Goal: Task Accomplishment & Management: Manage account settings

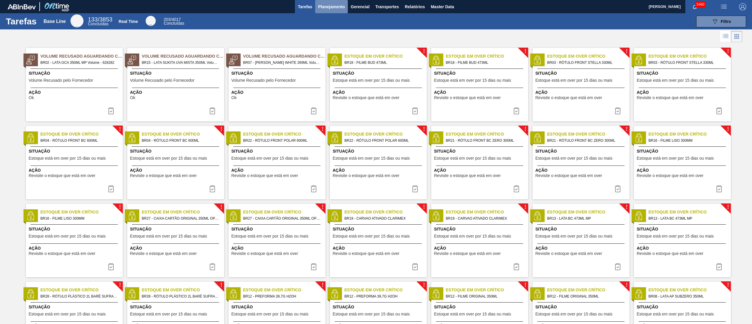
click at [332, 7] on span "Planejamento" at bounding box center [331, 6] width 27 height 7
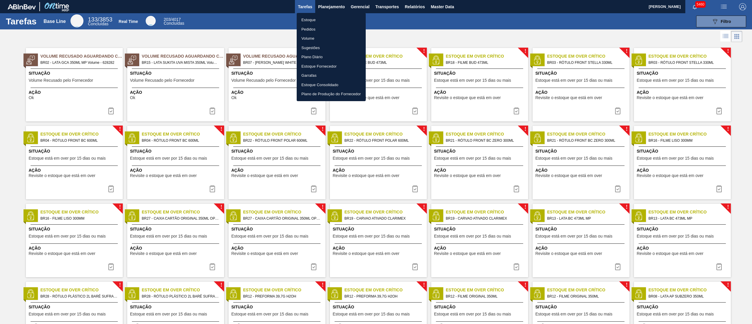
click at [312, 21] on li "Estoque" at bounding box center [331, 19] width 69 height 9
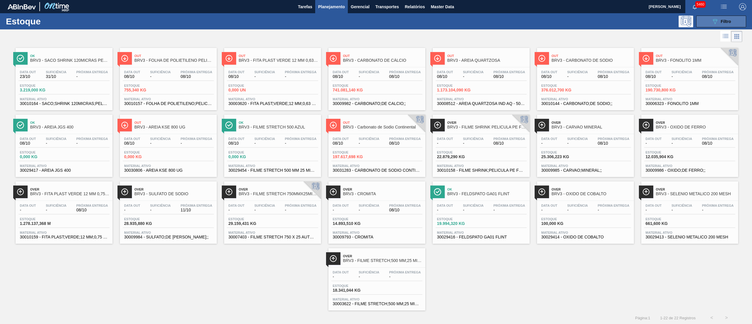
click at [376, 16] on button "089F7B8B-B2A5-4AFE-B5C0-19BA573D28AC Filtro" at bounding box center [721, 22] width 50 height 12
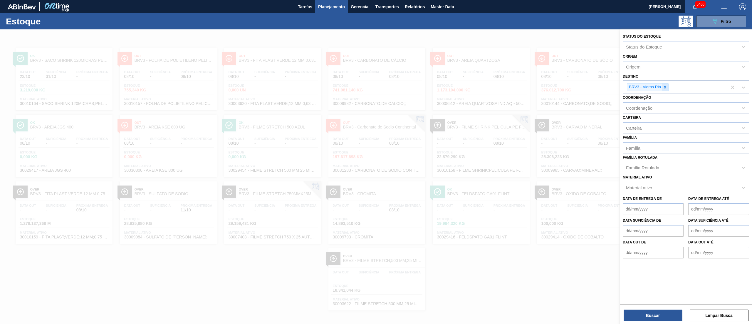
click at [376, 88] on icon at bounding box center [665, 87] width 4 height 4
type input "brvc"
click at [376, 97] on div "BRVC - Vidros Paraná" at bounding box center [686, 100] width 126 height 11
click at [376, 162] on div "Status do Estoque Status do Estoque Origem Origem Destino BRVC - Vidros Paraná …" at bounding box center [686, 177] width 132 height 296
click at [376, 162] on button "Buscar" at bounding box center [653, 315] width 59 height 12
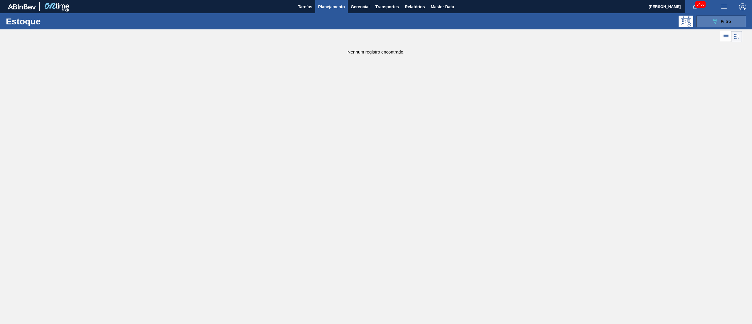
click at [376, 26] on button "089F7B8B-B2A5-4AFE-B5C0-19BA573D28AC Filtro" at bounding box center [721, 22] width 50 height 12
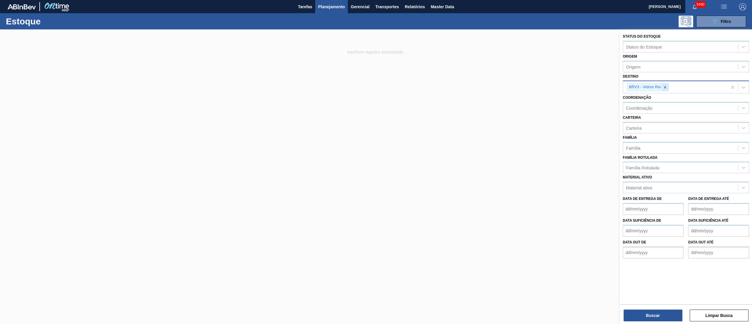
click at [376, 86] on icon at bounding box center [665, 87] width 2 height 2
type input "brv3"
click at [376, 98] on div "BRV3 - Vidros Rio" at bounding box center [686, 100] width 126 height 11
click at [376, 162] on button "Buscar" at bounding box center [653, 315] width 59 height 12
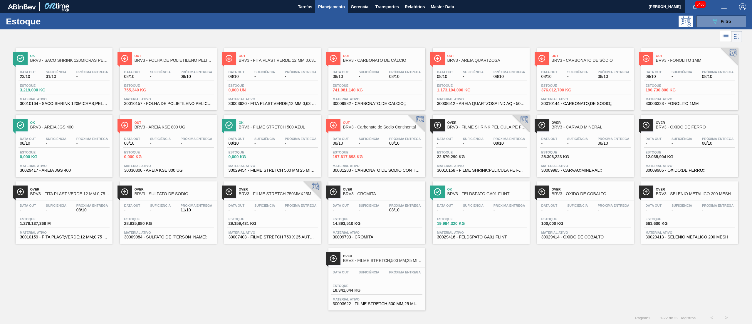
drag, startPoint x: 461, startPoint y: 88, endPoint x: 547, endPoint y: 80, distance: 86.2
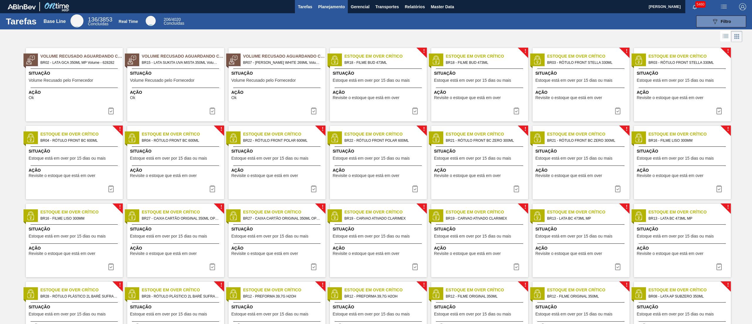
click at [340, 6] on span "Planejamento" at bounding box center [331, 6] width 27 height 7
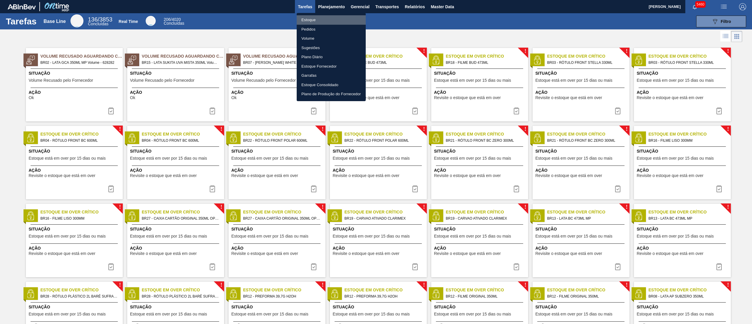
click at [319, 18] on li "Estoque" at bounding box center [331, 19] width 69 height 9
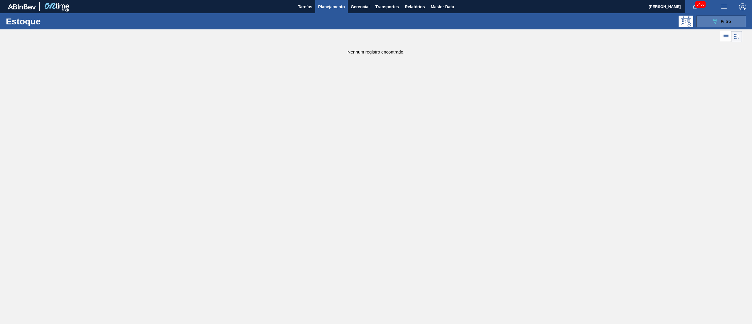
click at [719, 24] on div "089F7B8B-B2A5-4AFE-B5C0-19BA573D28AC Filtro" at bounding box center [722, 21] width 20 height 7
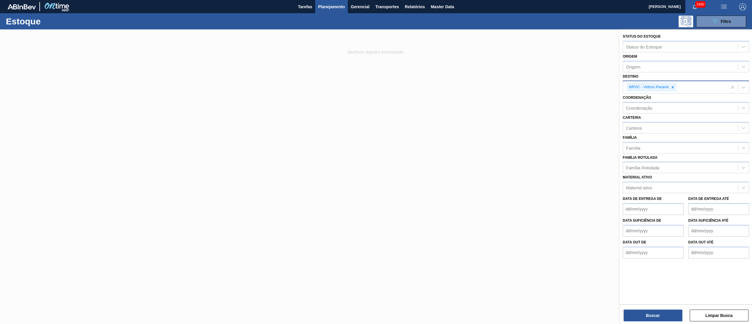
click at [676, 86] on div "BRVC - Vidros Paraná" at bounding box center [675, 87] width 104 height 12
click at [675, 88] on div at bounding box center [673, 86] width 6 height 7
click at [648, 75] on div "Destino option BRVC - Vidros Paraná, deselected. option AR01 - Acheral focused,…" at bounding box center [686, 82] width 126 height 20
click at [635, 69] on div "Origem" at bounding box center [680, 66] width 115 height 9
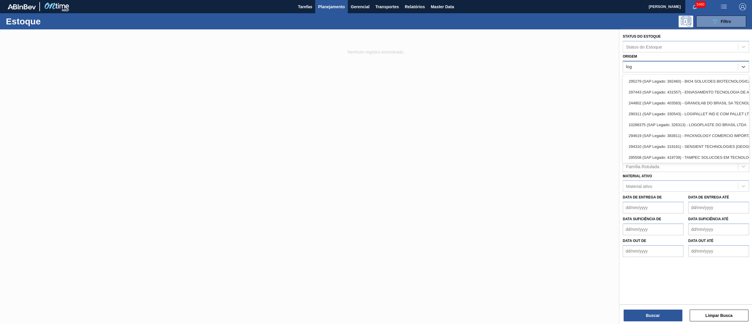
type input "logo"
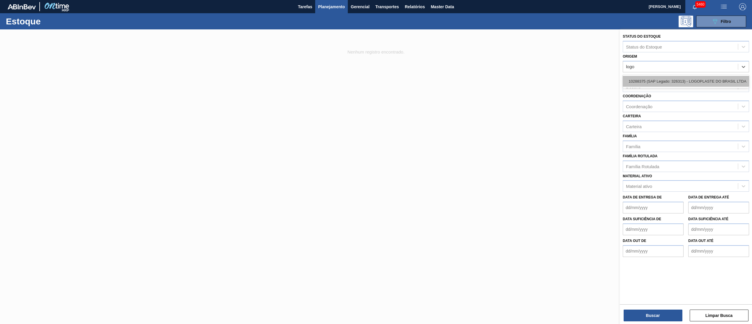
click at [639, 78] on div "10288375 (SAP Legado: 326313) - LOGOPLASTE DO BRASIL LTDA" at bounding box center [686, 81] width 126 height 13
click at [639, 78] on div "10288375 (SAP Legado: 326313) - LOGOPLASTE DO BRASIL LTDA" at bounding box center [686, 81] width 126 height 11
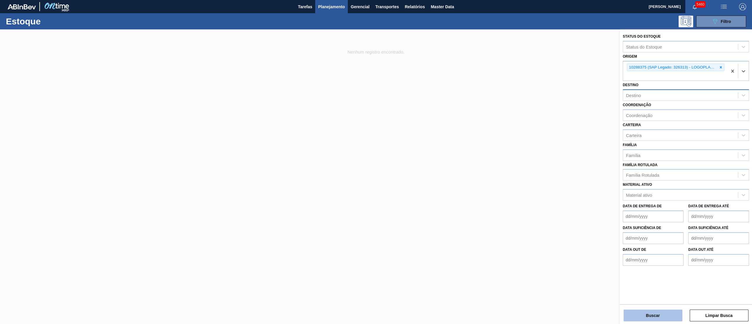
click at [646, 321] on button "Buscar" at bounding box center [653, 315] width 59 height 12
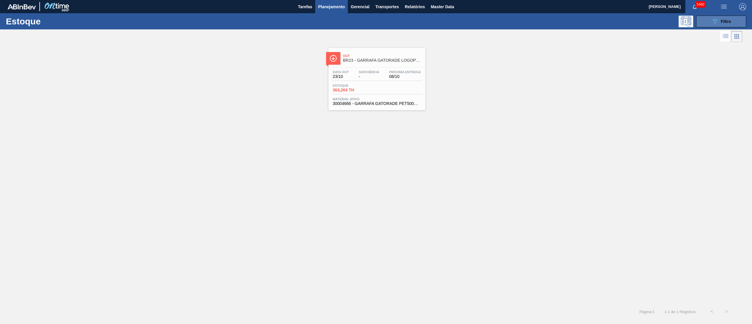
click at [703, 20] on button "089F7B8B-B2A5-4AFE-B5C0-19BA573D28AC Filtro" at bounding box center [721, 22] width 50 height 12
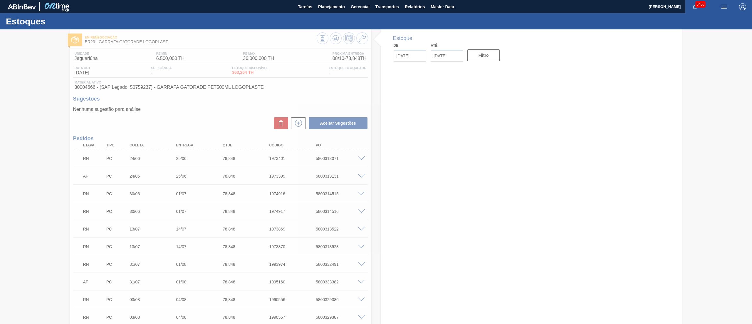
type input "24/06/2025"
type input "25/06/2025"
type input "[DATE]"
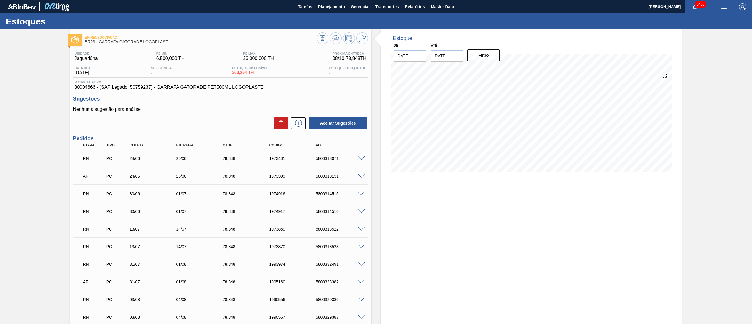
click at [365, 155] on div "RN PC 24/06 25/06 78,848 1973401 5800313071" at bounding box center [220, 157] width 295 height 15
click at [362, 156] on div at bounding box center [362, 158] width 12 height 4
click at [362, 157] on span at bounding box center [361, 158] width 7 height 4
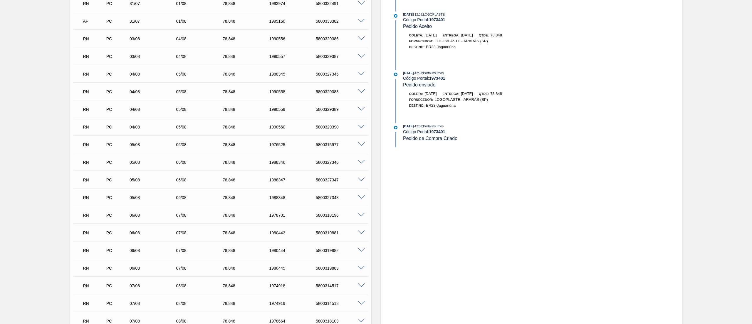
scroll to position [470, 0]
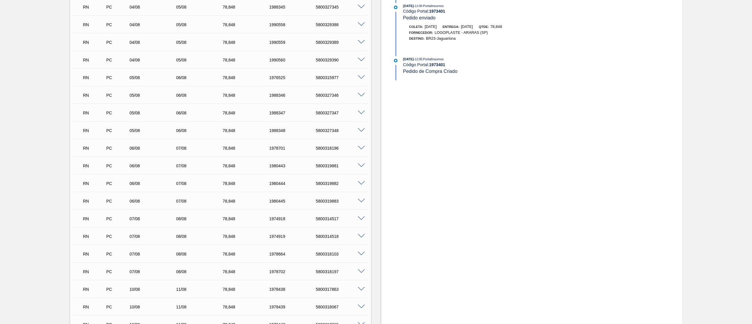
click at [360, 147] on span at bounding box center [361, 148] width 7 height 4
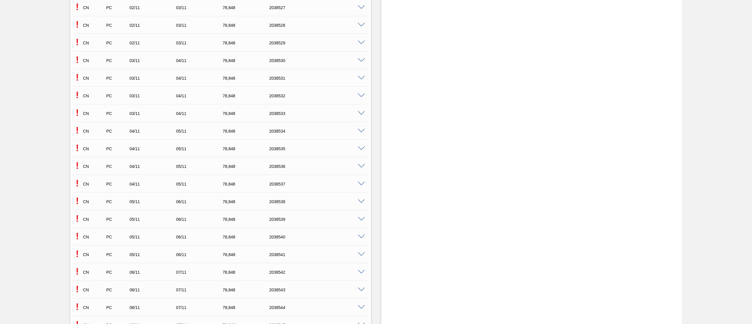
scroll to position [3090, 0]
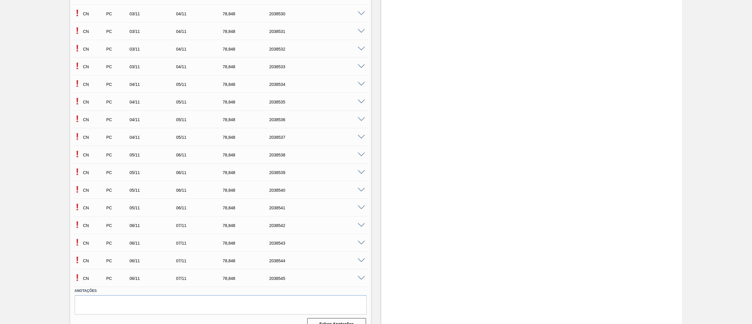
click at [361, 170] on span at bounding box center [361, 172] width 7 height 4
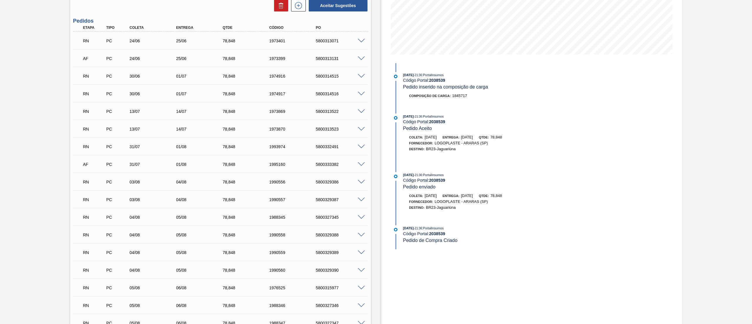
scroll to position [0, 0]
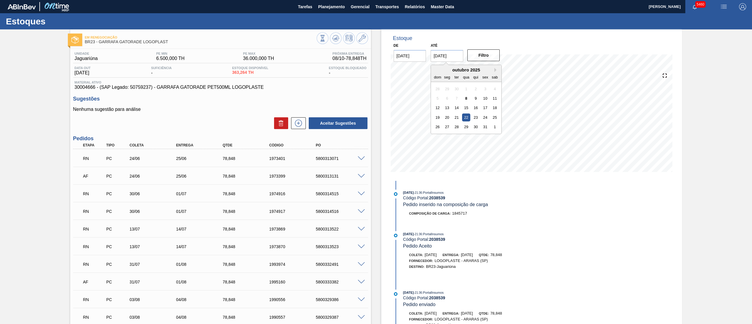
click at [442, 58] on input "[DATE]" at bounding box center [447, 56] width 33 height 12
click at [497, 68] on button "Next Month" at bounding box center [496, 70] width 4 height 4
click at [497, 69] on button "Next Month" at bounding box center [496, 70] width 4 height 4
click at [478, 125] on div "1" at bounding box center [476, 127] width 8 height 8
type input "[DATE]"
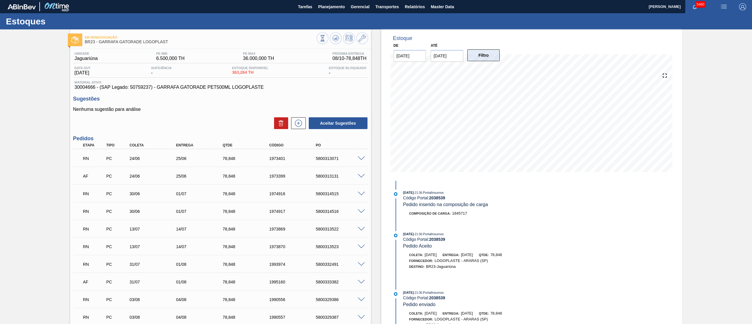
click at [486, 55] on button "Filtro" at bounding box center [483, 55] width 33 height 12
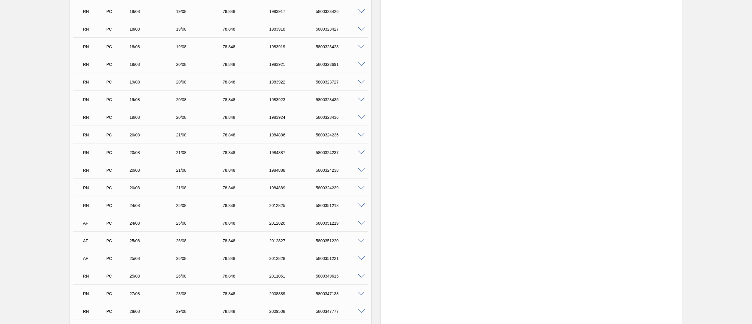
scroll to position [1175, 0]
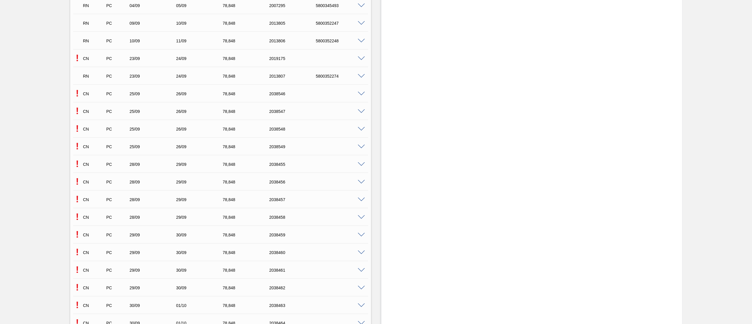
click at [360, 149] on div "! CN PC 25/09 26/09 78,848 2038549" at bounding box center [220, 146] width 295 height 15
click at [360, 147] on span at bounding box center [361, 147] width 7 height 4
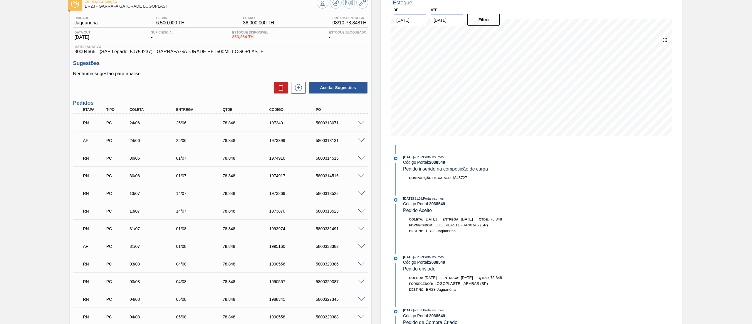
scroll to position [0, 0]
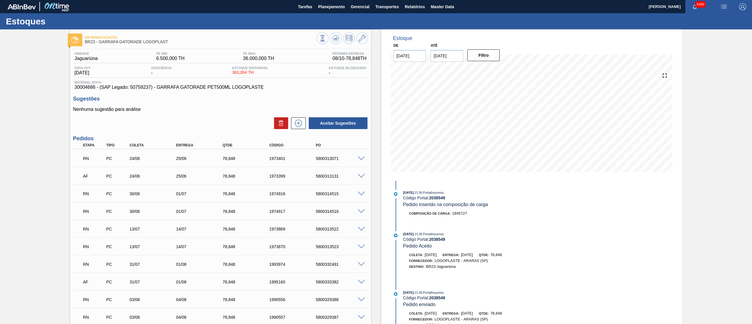
click at [361, 160] on div "5800313071" at bounding box center [340, 158] width 53 height 5
click at [361, 157] on span at bounding box center [361, 158] width 7 height 4
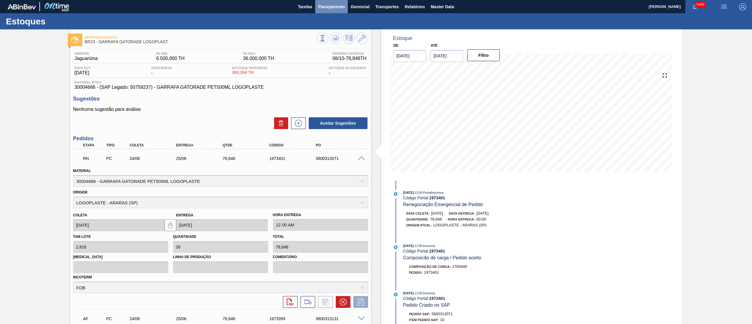
click at [334, 11] on button "Planejamento" at bounding box center [331, 6] width 33 height 13
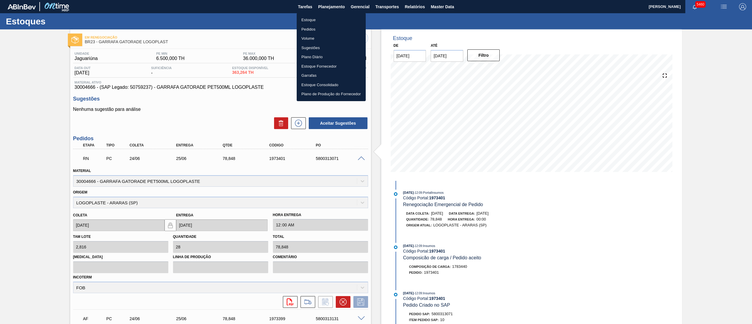
click at [321, 18] on li "Estoque" at bounding box center [331, 19] width 69 height 9
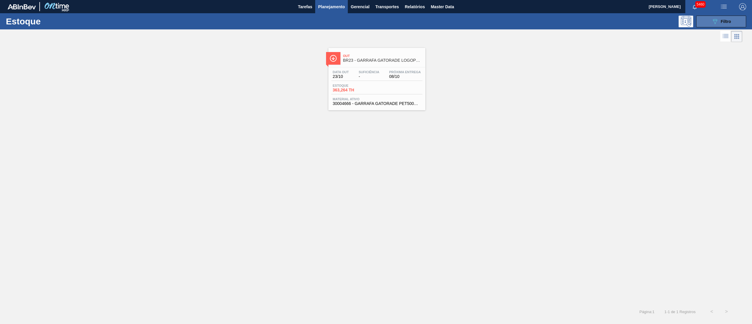
click at [716, 19] on icon "089F7B8B-B2A5-4AFE-B5C0-19BA573D28AC" at bounding box center [715, 21] width 7 height 7
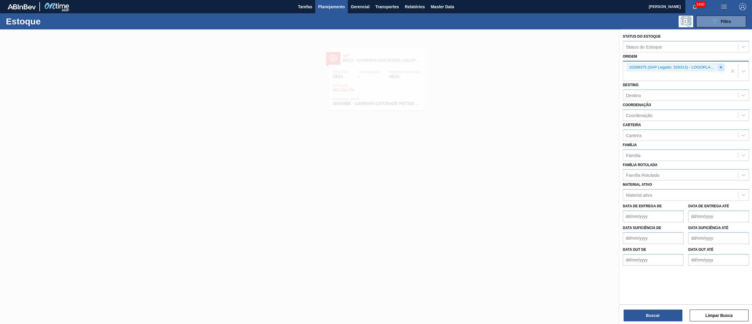
click at [722, 67] on icon at bounding box center [721, 67] width 4 height 4
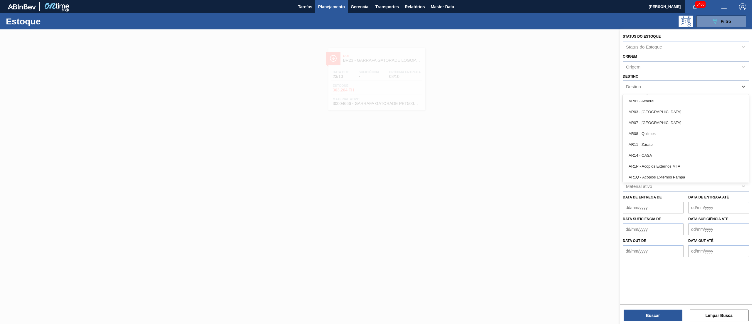
click at [669, 87] on div "Destino" at bounding box center [680, 86] width 115 height 9
type input "brv3"
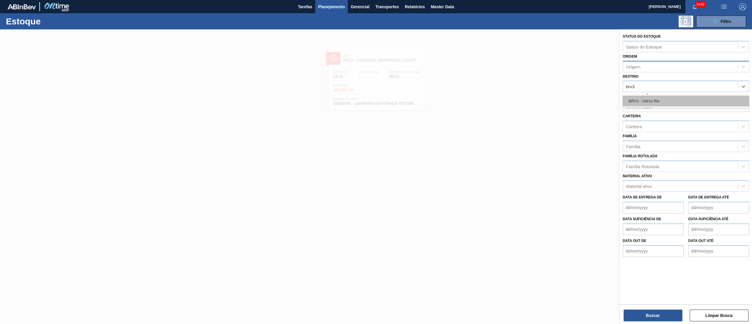
click at [661, 98] on div "BRV3 - Vidros Rio" at bounding box center [686, 100] width 126 height 11
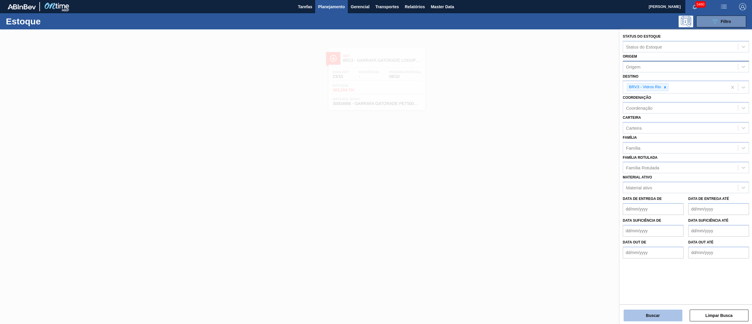
click at [658, 312] on button "Buscar" at bounding box center [653, 315] width 59 height 12
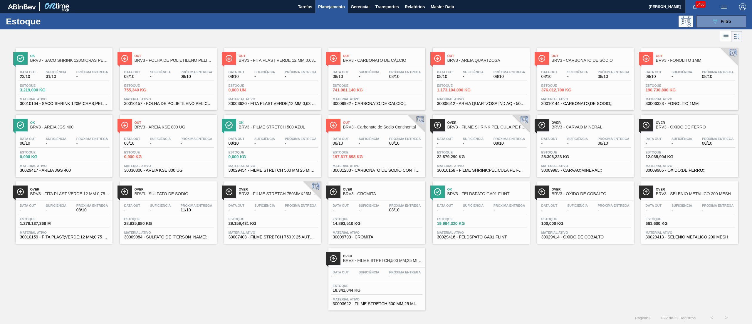
click at [253, 216] on div "Data out - Suficiência - Próxima Entrega - Estoque 29.159,431 KG Material ativo…" at bounding box center [272, 221] width 97 height 40
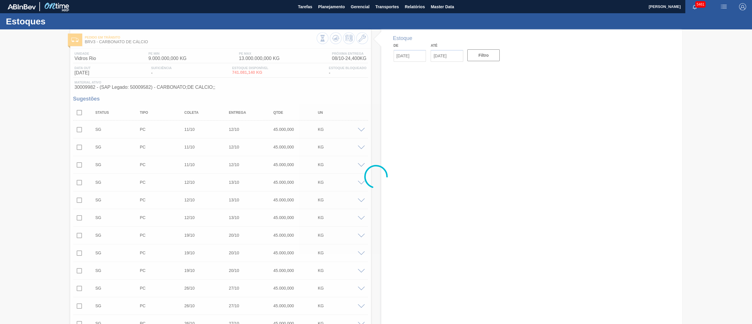
click at [142, 96] on div at bounding box center [376, 176] width 752 height 294
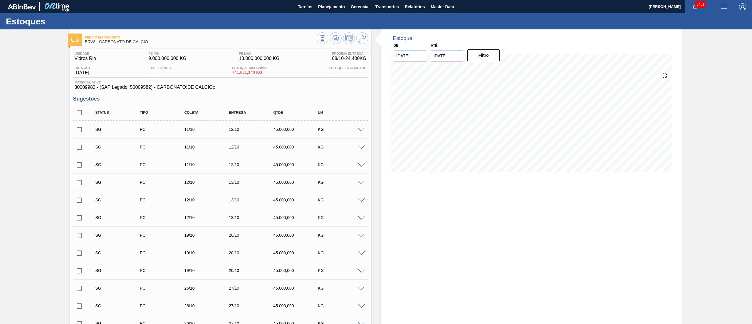
click at [79, 88] on span "30009982 - (SAP Legado: 50009582) - CARBONATO;DE CALCIO;;" at bounding box center [221, 87] width 292 height 5
copy span "30009982"
drag, startPoint x: 157, startPoint y: 89, endPoint x: 216, endPoint y: 90, distance: 58.8
click at [216, 90] on span "30009982 - (SAP Legado: 50009582) - CARBONATO;DE CALCIO;;" at bounding box center [221, 87] width 292 height 5
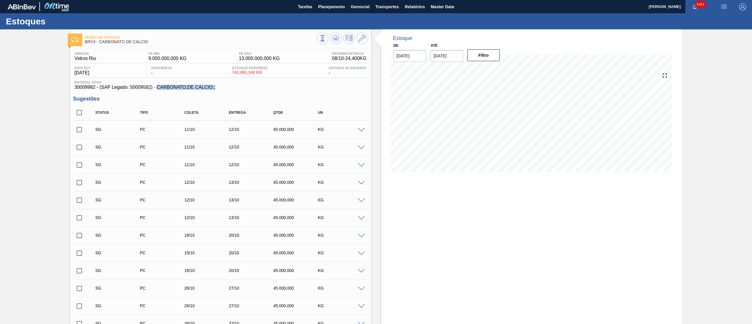
copy span "CARBONATO;DE CALCIO;;"
click at [361, 35] on icon at bounding box center [362, 38] width 7 height 7
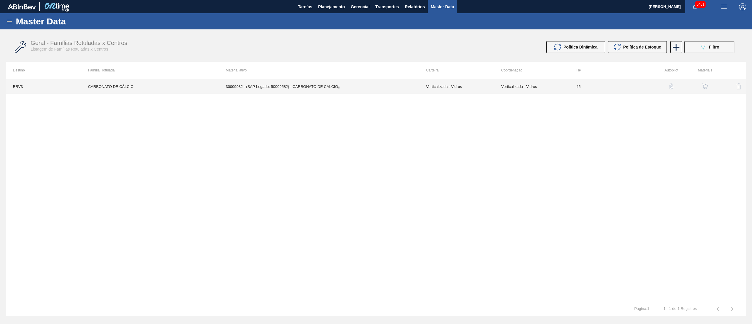
click at [326, 91] on td "30009982 - (SAP Legado: 50009582) - CARBONATO;DE CALCIO;;" at bounding box center [319, 86] width 200 height 15
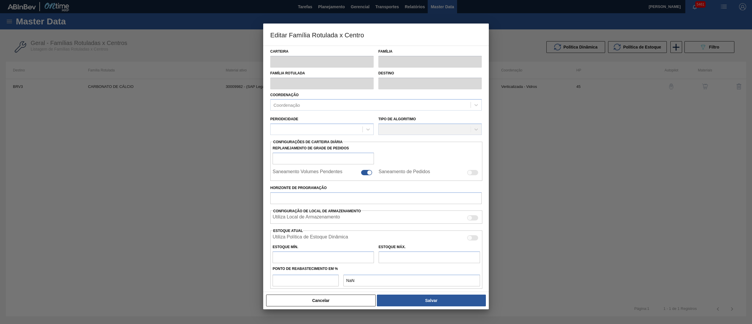
type input "Verticalizada - Vidros"
type input "Carbonato de Cálcio"
type input "CARBONATO DE CÁLCIO"
type input "BRV3 - Vidros Rio"
type input "45"
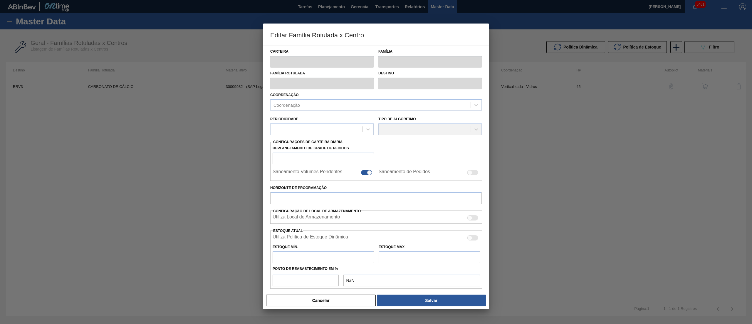
type input "9.000.000"
type input "13.000.000"
type input "100"
type input "13.000.000,000"
checkbox input "true"
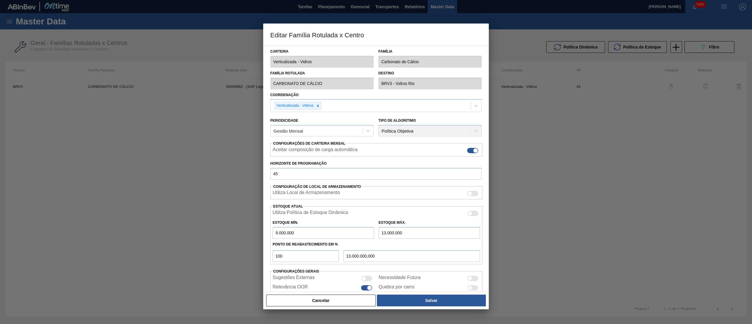
click at [362, 68] on div "Carteira Verticalizada - Vidros Família Carbonato de Cálcio Família Rotulada CA…" at bounding box center [376, 175] width 212 height 259
click at [253, 82] on div "Editar Família Rotulada x Centro Carteira Verticalizada - Vidros Família Carbon…" at bounding box center [376, 162] width 752 height 324
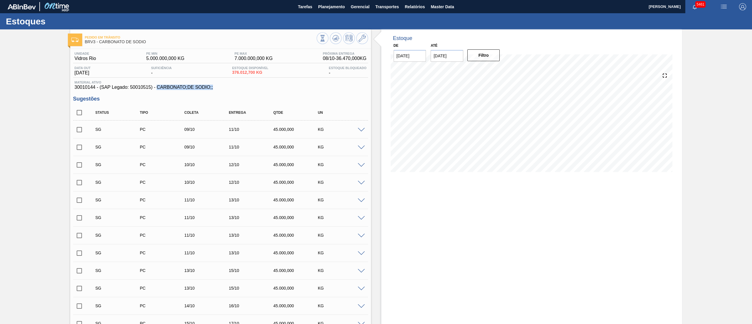
drag, startPoint x: 157, startPoint y: 88, endPoint x: 217, endPoint y: 90, distance: 59.1
click at [217, 90] on span "30010144 - (SAP Legado: 50010515) - CARBONATO;DE SODIO;;" at bounding box center [221, 87] width 292 height 5
click at [359, 45] on div at bounding box center [342, 38] width 51 height 13
click at [359, 41] on icon at bounding box center [362, 38] width 7 height 7
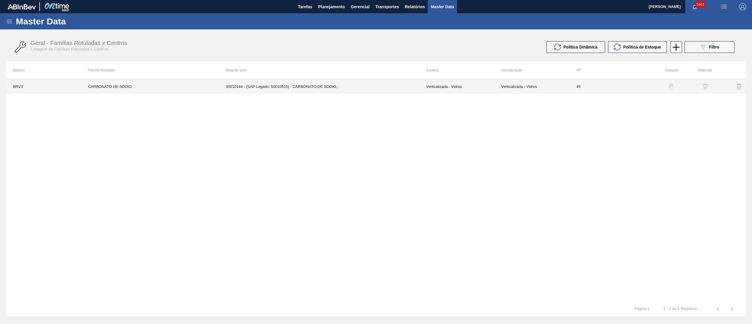
click at [411, 88] on td "30010144 - (SAP Legado: 50010515) - CARBONATO;DE SODIO;;" at bounding box center [319, 86] width 200 height 15
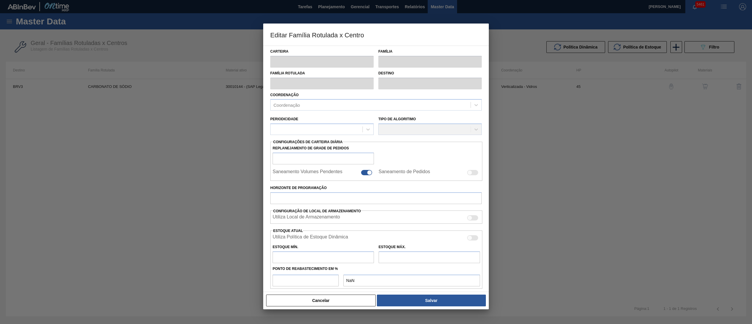
type input "Verticalizada - Vidros"
type input "Carbonato de Sódio"
type input "CARBONATO DE SÓDIO"
type input "BRV3 - Vidros Rio"
type input "45"
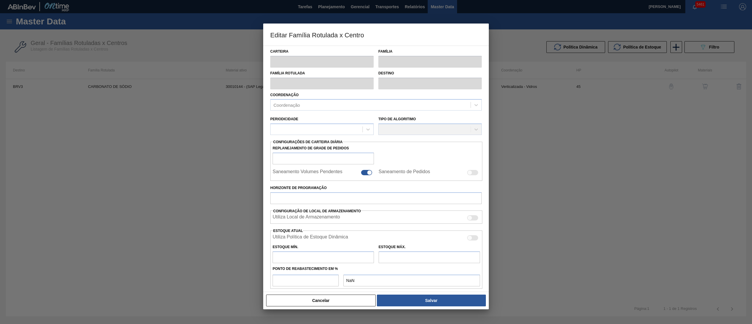
type input "5.000.000"
type input "7.000.000"
type input "80"
type input "6.600.000,000"
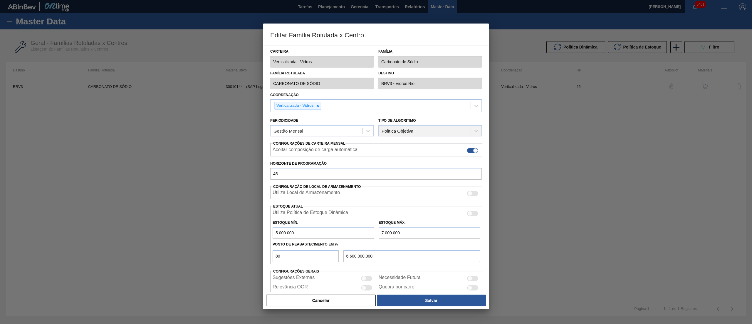
click at [259, 78] on div "Editar Família Rotulada x Centro Carteira Verticalizada - Vidros Família Carbon…" at bounding box center [376, 162] width 752 height 324
click at [296, 296] on button "Cancelar" at bounding box center [321, 300] width 110 height 12
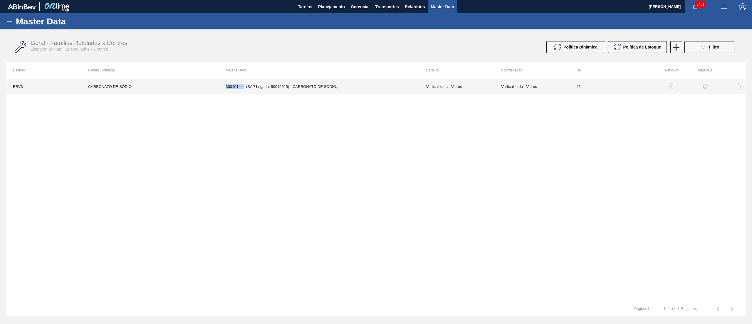
drag, startPoint x: 224, startPoint y: 88, endPoint x: 244, endPoint y: 88, distance: 19.7
click at [244, 88] on td "30010144 - (SAP Legado: 50010515) - CARBONATO;DE SODIO;;" at bounding box center [319, 86] width 200 height 15
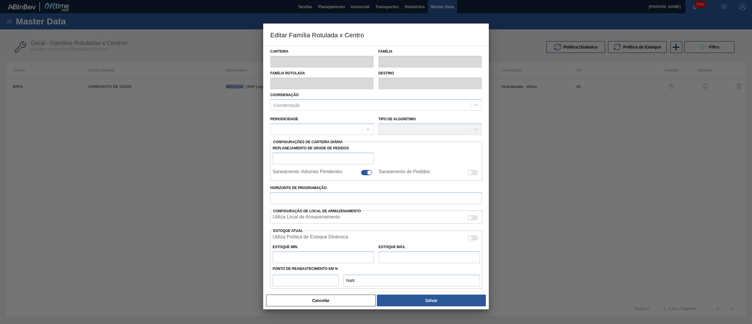
type input "Verticalizada - Vidros"
type input "Carbonato de Sódio"
type input "CARBONATO DE SÓDIO"
type input "BRV3 - Vidros Rio"
type input "45"
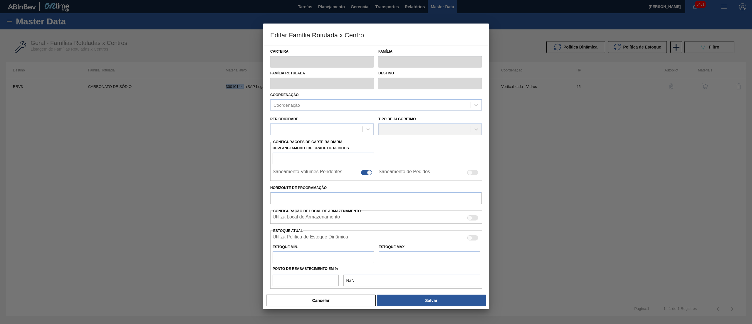
type input "5.000.000"
type input "7.000.000"
type input "80"
type input "6.600.000,000"
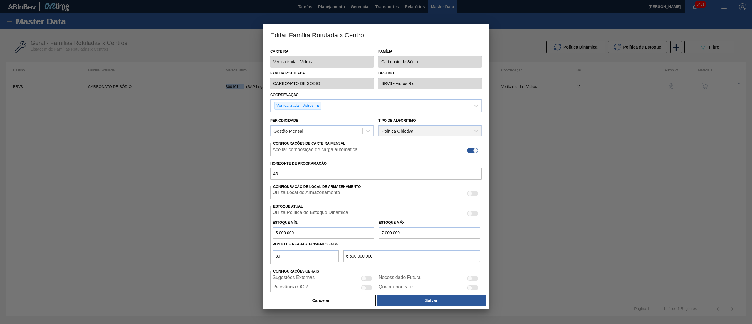
copy td "30010144"
click at [313, 299] on button "Cancelar" at bounding box center [321, 300] width 110 height 12
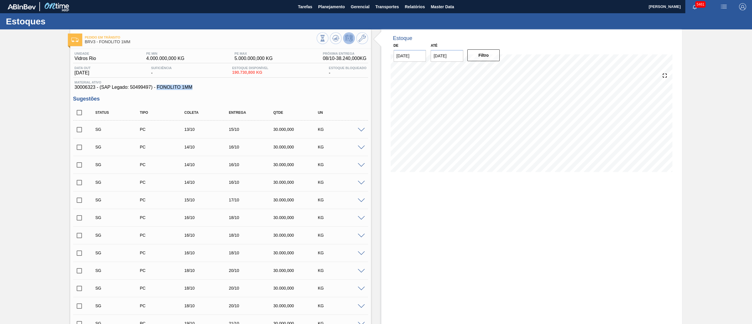
drag, startPoint x: 196, startPoint y: 88, endPoint x: 157, endPoint y: 89, distance: 38.8
click at [157, 89] on span "30006323 - (SAP Legado: 50499497) - FONOLITO 1MM" at bounding box center [221, 87] width 292 height 5
copy span "FONOLITO 1MM"
click at [366, 42] on div at bounding box center [342, 38] width 51 height 13
click at [362, 37] on icon at bounding box center [362, 38] width 7 height 7
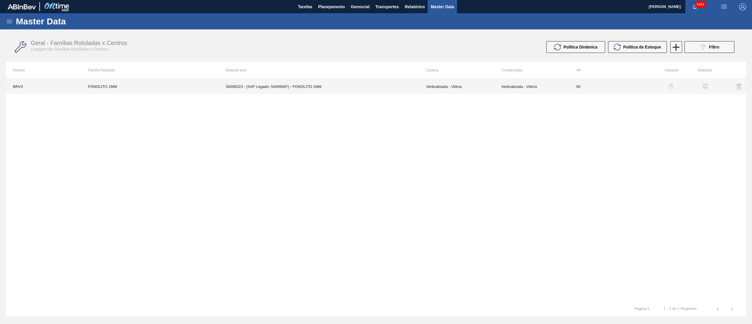
click at [358, 79] on td "30006323 - (SAP Legado: 50499497) - FONOLITO 1MM" at bounding box center [319, 86] width 200 height 15
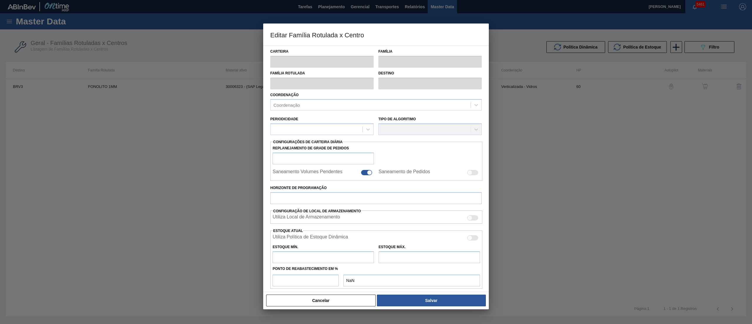
type input "Verticalizada - Vidros"
type input "Fonolito 1MM"
type input "FONOLITO 1MM"
type input "BRV3 - Vidros Rio"
type input "60"
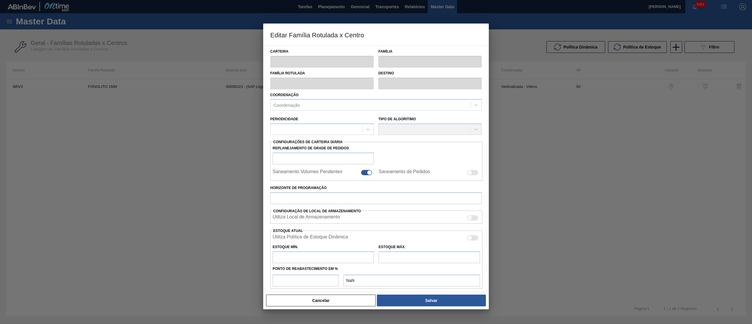
type input "4.000.000"
type input "5.000.000"
type input "50"
type input "4.500.000,000"
checkbox input "true"
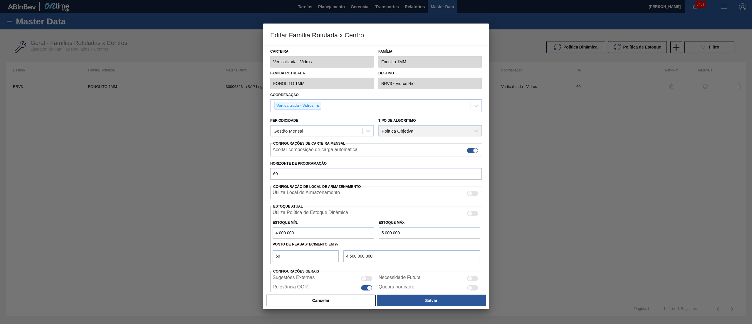
click at [228, 65] on div "Editar Família Rotulada x Centro Carteira Verticalizada - Vidros Família Fonoli…" at bounding box center [376, 162] width 752 height 324
click at [351, 61] on div "Carteira Verticalizada - Vidros Família Fonolito 1MM" at bounding box center [376, 57] width 216 height 22
click at [227, 83] on div "Editar Família Rotulada x Centro Carteira Verticalizada - Vidros Família Fonoli…" at bounding box center [376, 162] width 752 height 324
click at [299, 307] on div "Cancelar Salvar" at bounding box center [376, 300] width 226 height 18
click at [295, 299] on button "Cancelar" at bounding box center [321, 300] width 110 height 12
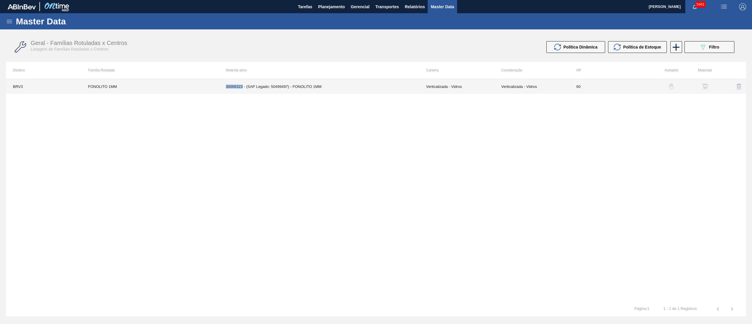
copy td "30006323"
drag, startPoint x: 225, startPoint y: 88, endPoint x: 243, endPoint y: 88, distance: 17.9
click at [243, 88] on td "30006323 - (SAP Legado: 50499497) - FONOLITO 1MM" at bounding box center [319, 86] width 200 height 15
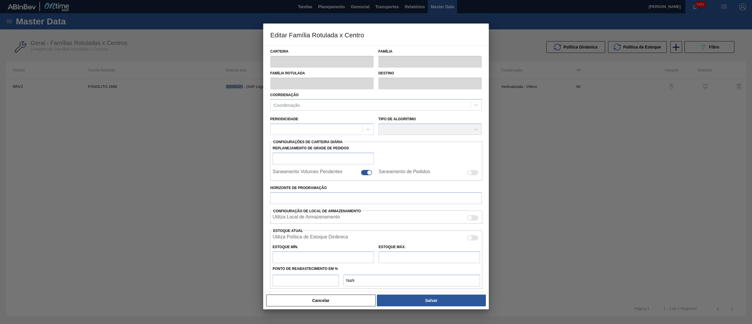
type input "Verticalizada - Vidros"
type input "Fonolito 1MM"
type input "FONOLITO 1MM"
type input "BRV3 - Vidros Rio"
type input "60"
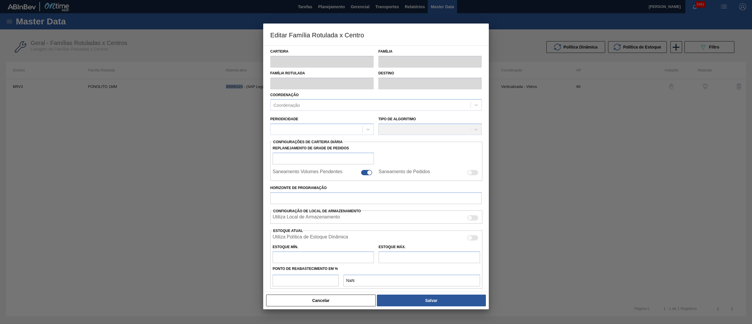
type input "4.000.000"
type input "5.000.000"
type input "50"
type input "4.500.000,000"
checkbox input "true"
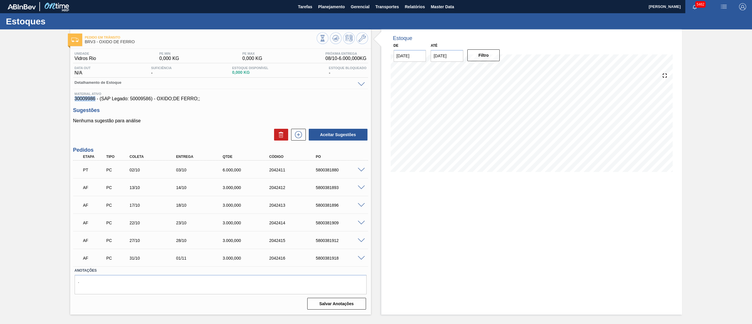
drag, startPoint x: 73, startPoint y: 102, endPoint x: 95, endPoint y: 102, distance: 22.0
click at [95, 101] on div "Material ativo 30009986 - (SAP Legado: 50009586) - OXIDO;DE FERRO;;" at bounding box center [220, 96] width 295 height 9
copy span "30009986"
drag, startPoint x: 158, startPoint y: 99, endPoint x: 198, endPoint y: 99, distance: 40.0
click at [198, 99] on span "30009986 - (SAP Legado: 50009586) - OXIDO;DE FERRO;;" at bounding box center [221, 98] width 292 height 5
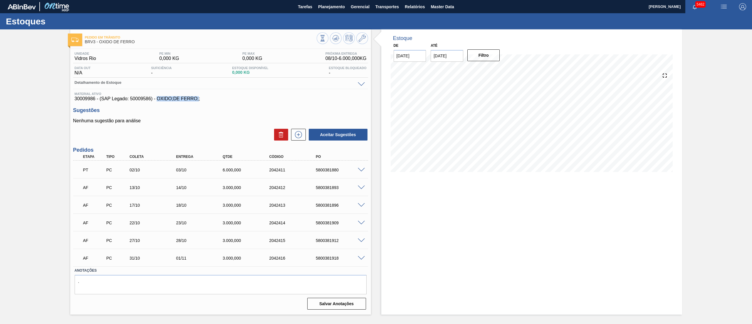
copy span "OXIDO;DE FERRO;"
click at [356, 41] on div at bounding box center [342, 38] width 51 height 13
click at [361, 37] on icon at bounding box center [362, 38] width 7 height 7
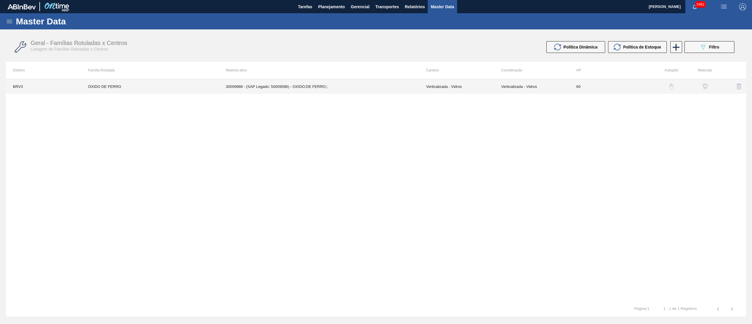
click at [332, 88] on td "30009986 - (SAP Legado: 50009586) - OXIDO;DE FERRO;;" at bounding box center [319, 86] width 200 height 15
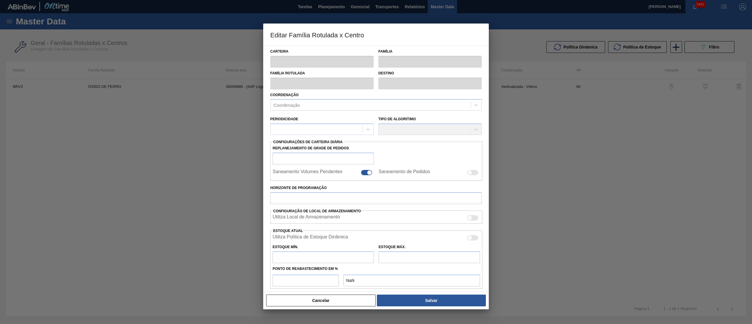
type input "Verticalizada - Vidros"
type input "Matéria-Prima-Vidros"
type input "ÓXIDO DE FERRO"
type input "BRV3 - Vidros Rio"
type input "60"
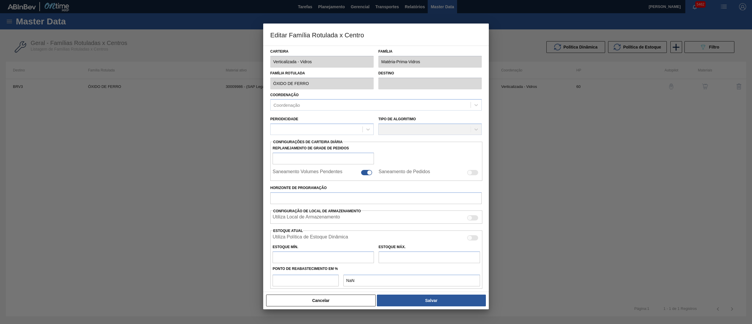
type input "0"
type input "100"
type input "0,000"
checkbox input "true"
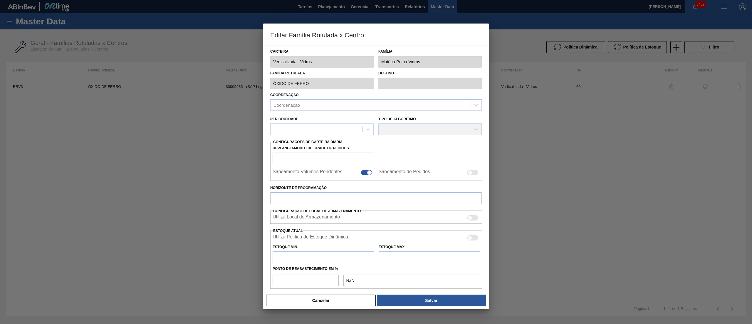
checkbox input "true"
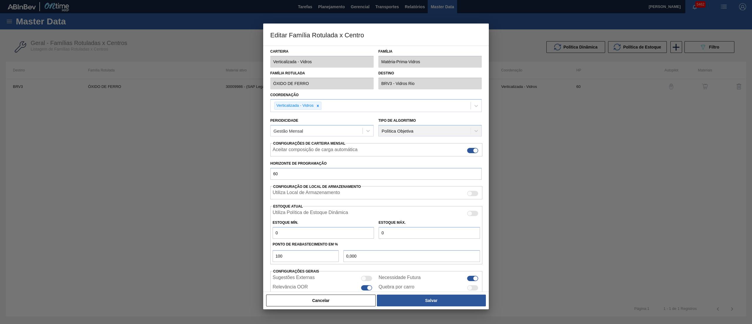
click at [339, 62] on div "Carteira Verticalizada - Vidros Família Matéria-Prima-Vidros" at bounding box center [376, 57] width 216 height 22
click at [244, 79] on div "Editar Família Rotulada x Centro Carteira Verticalizada - Vidros Família Matéri…" at bounding box center [376, 162] width 752 height 324
click at [305, 300] on button "Cancelar" at bounding box center [321, 300] width 110 height 12
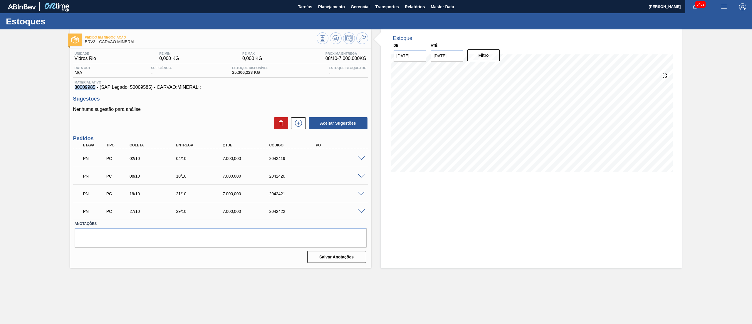
drag, startPoint x: 75, startPoint y: 88, endPoint x: 95, endPoint y: 89, distance: 20.9
click at [95, 89] on span "30009985 - (SAP Legado: 50009585) - CARVAO;MINERAL;;" at bounding box center [221, 87] width 292 height 5
drag, startPoint x: 158, startPoint y: 90, endPoint x: 200, endPoint y: 90, distance: 42.0
click at [200, 90] on div "Unidade Vidros Rio PE MIN 0,000 KG PE MAX 0,000 KG Próxima Entrega 08/10 - 7.00…" at bounding box center [220, 157] width 301 height 216
click at [199, 90] on span "30009985 - (SAP Legado: 50009585) - CARVAO;MINERAL;;" at bounding box center [221, 87] width 292 height 5
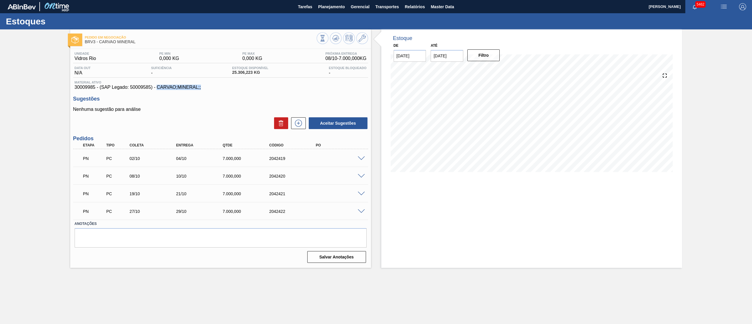
drag, startPoint x: 206, startPoint y: 89, endPoint x: 157, endPoint y: 90, distance: 48.8
click at [157, 90] on span "30009985 - (SAP Legado: 50009585) - CARVAO;MINERAL;;" at bounding box center [221, 87] width 292 height 5
copy span "CARVAO;MINERAL;;"
click at [367, 42] on div at bounding box center [342, 38] width 51 height 13
click at [365, 42] on button at bounding box center [362, 38] width 12 height 12
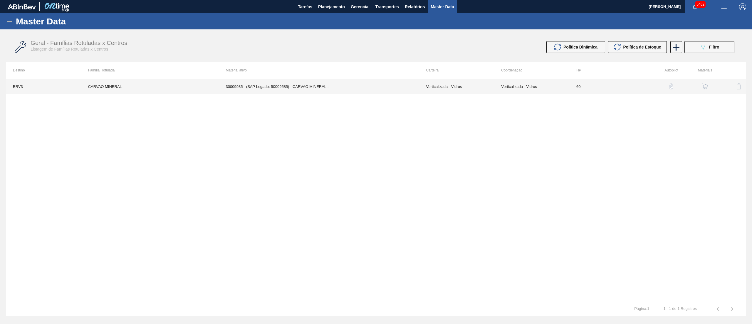
click at [337, 88] on td "30009985 - (SAP Legado: 50009585) - CARVAO;MINERAL;;" at bounding box center [319, 86] width 200 height 15
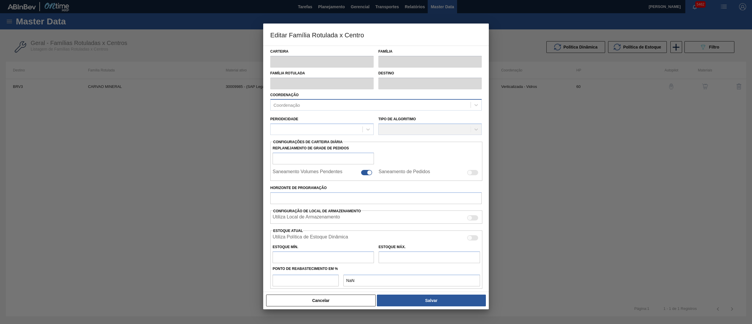
type input "Verticalizada - Vidros"
type input "Matéria-Prima-Vidros"
type input "CARVAO MINERAL"
type input "BRV3 - Vidros Rio"
type input "60"
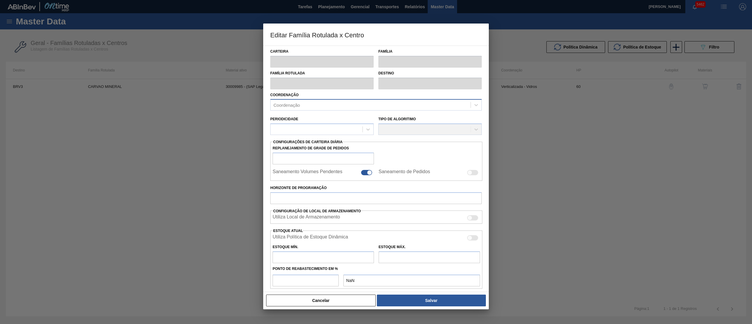
type input "0"
type input "100"
type input "0,000"
checkbox input "true"
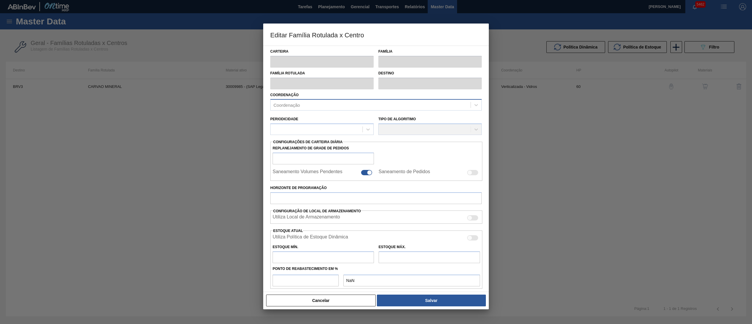
checkbox input "true"
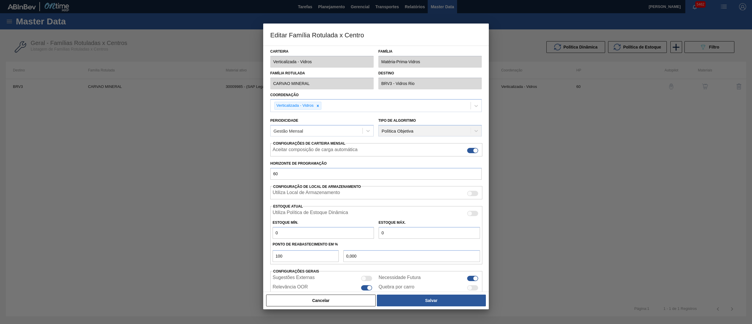
click at [377, 64] on div "Família Matéria-Prima-Vidros" at bounding box center [430, 57] width 108 height 20
click at [266, 89] on div "Carteira Verticalizada - Vidros Família Matéria-Prima-Vidros Família Rotulada C…" at bounding box center [376, 169] width 226 height 246
click at [327, 301] on button "Cancelar" at bounding box center [321, 300] width 110 height 12
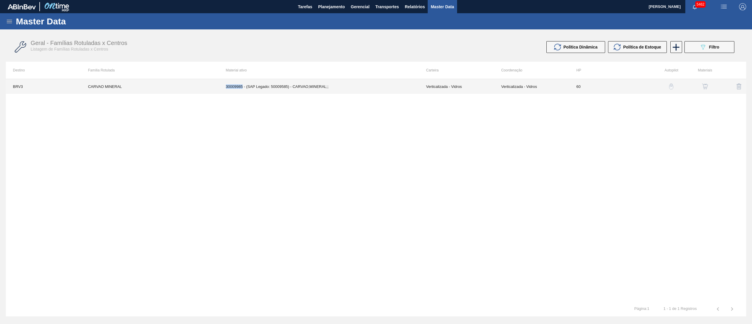
drag, startPoint x: 244, startPoint y: 88, endPoint x: 220, endPoint y: 89, distance: 23.8
click at [220, 89] on td "30009985 - (SAP Legado: 50009585) - CARVAO;MINERAL;;" at bounding box center [319, 86] width 200 height 15
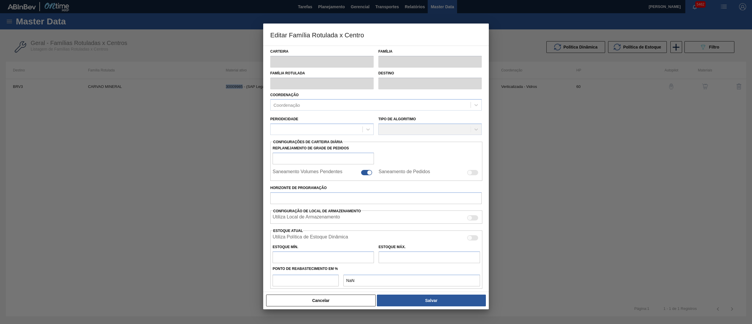
type input "Verticalizada - Vidros"
type input "Matéria-Prima-Vidros"
type input "CARVAO MINERAL"
type input "BRV3 - Vidros Rio"
type input "60"
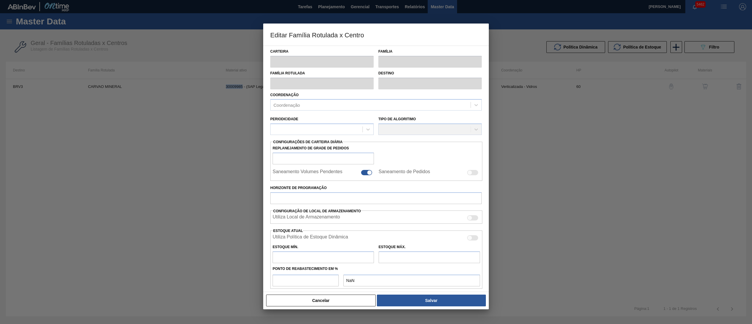
type input "0"
type input "100"
type input "0,000"
checkbox input "true"
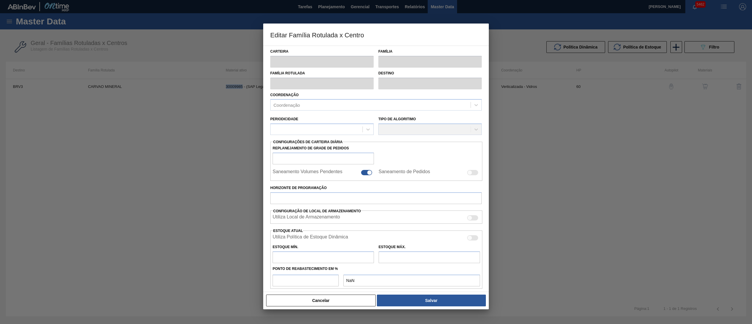
checkbox input "true"
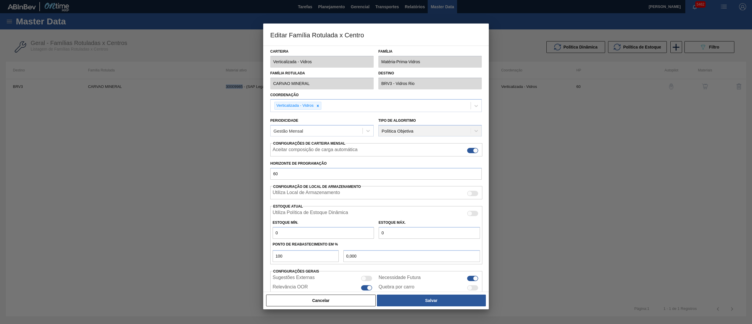
copy td "30009985"
click at [347, 297] on button "Cancelar" at bounding box center [321, 300] width 110 height 12
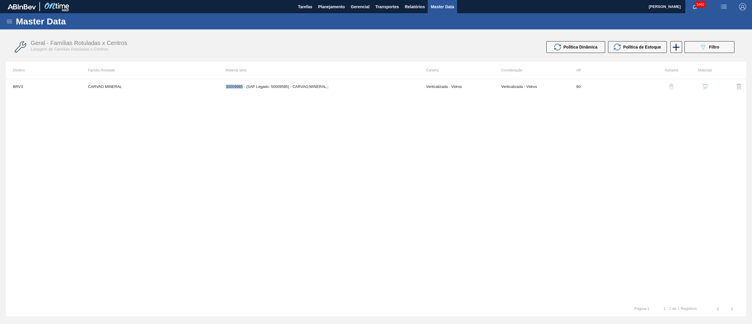
copy td "30009985"
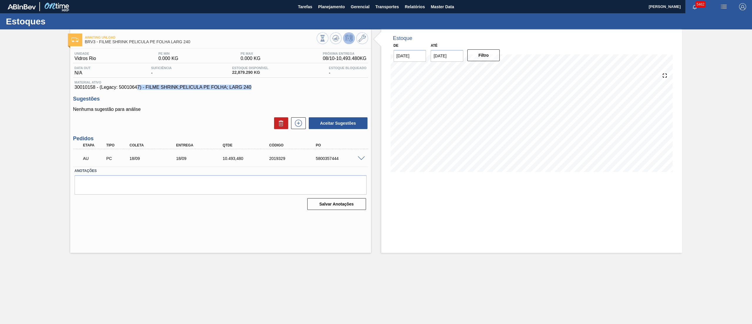
drag, startPoint x: 255, startPoint y: 87, endPoint x: 98, endPoint y: 100, distance: 157.4
click at [137, 89] on span "30010158 - (Legacy: 50010647) - FILME SHRINK;PELICULA PE FOLHA; LARG 240" at bounding box center [221, 87] width 292 height 5
drag, startPoint x: 159, startPoint y: 106, endPoint x: 147, endPoint y: 86, distance: 22.9
click at [158, 103] on div "Sugestões Nenhuma sugestão para análise Aceitar Sugestões" at bounding box center [220, 113] width 295 height 34
drag, startPoint x: 146, startPoint y: 88, endPoint x: 259, endPoint y: 85, distance: 112.6
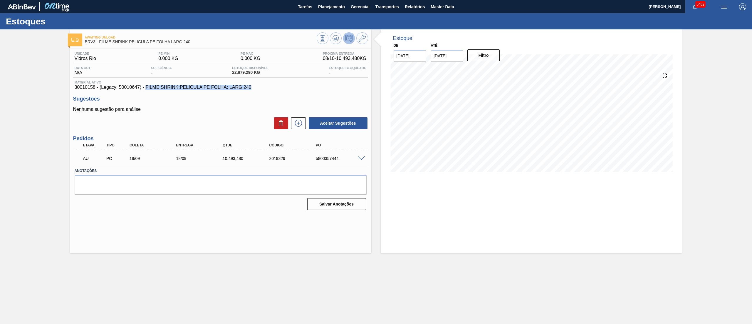
click at [259, 85] on span "30010158 - (Legacy: 50010647) - FILME SHRINK;PELICULA PE FOLHA; LARG 240" at bounding box center [221, 87] width 292 height 5
copy span "FILME SHRINK;PELICULA PE FOLHA; LARG 240"
click at [365, 42] on span at bounding box center [362, 38] width 7 height 7
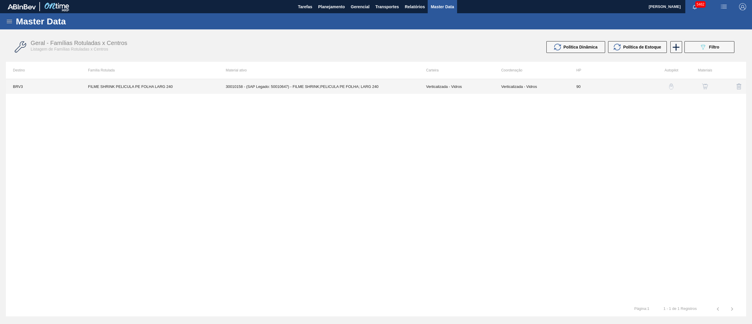
click at [299, 84] on td "30010158 - (SAP Legado: 50010647) - FILME SHRINK;PELICULA PE FOLHA; LARG 240" at bounding box center [319, 86] width 200 height 15
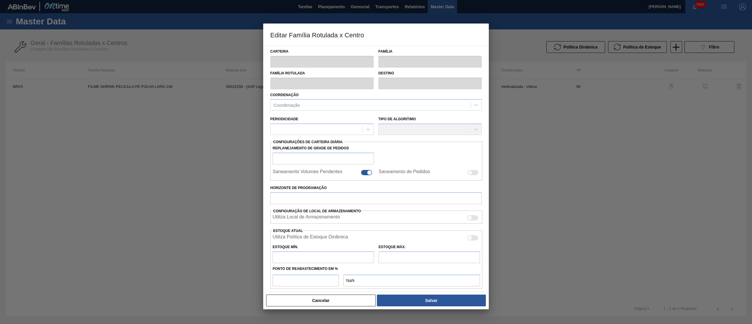
type input "Verticalizada - Vidros"
type input "Embalagem - Vidros"
type input "FILME SHRINK PELICULA PE FOLHA LARG 240"
type input "BRV3 - Vidros Rio"
type input "90"
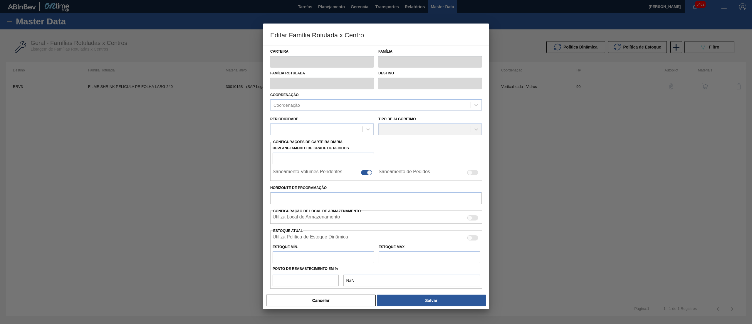
type input "0"
type input "100"
type input "0,000"
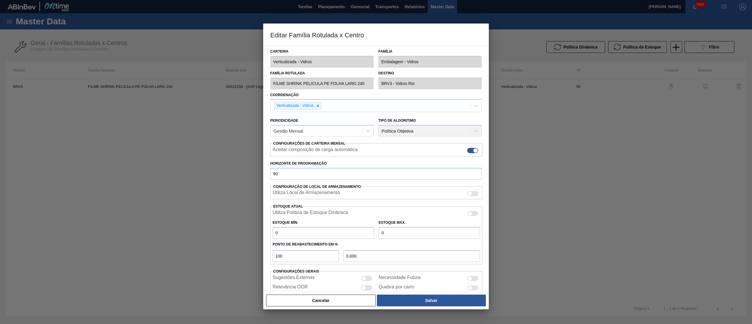
click at [221, 72] on div "Editar Família Rotulada x Centro Carteira Verticalizada - Vidros Família Embala…" at bounding box center [376, 162] width 752 height 324
click at [299, 301] on button "Cancelar" at bounding box center [321, 300] width 110 height 12
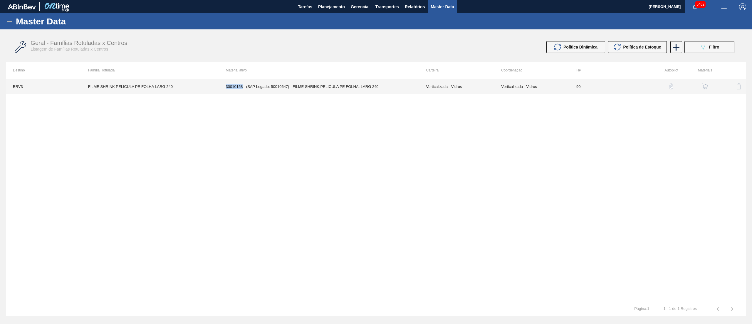
drag, startPoint x: 223, startPoint y: 85, endPoint x: 243, endPoint y: 91, distance: 20.8
click at [243, 91] on td "30010158 - (SAP Legado: 50010647) - FILME SHRINK;PELICULA PE FOLHA; LARG 240" at bounding box center [319, 86] width 200 height 15
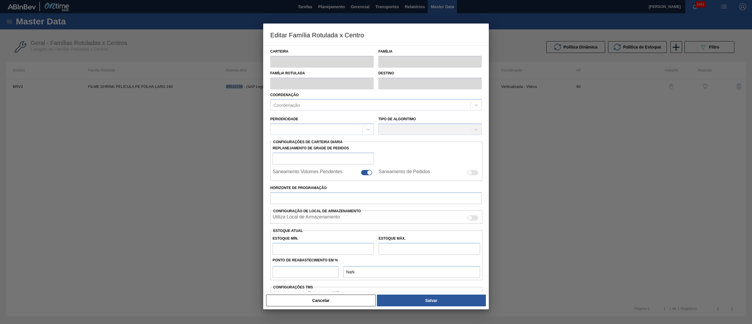
type input "Verticalizada - Vidros"
type input "Embalagem - Vidros"
type input "FILME SHRINK PELICULA PE FOLHA LARG 240"
type input "BRV3 - Vidros Rio"
type input "90"
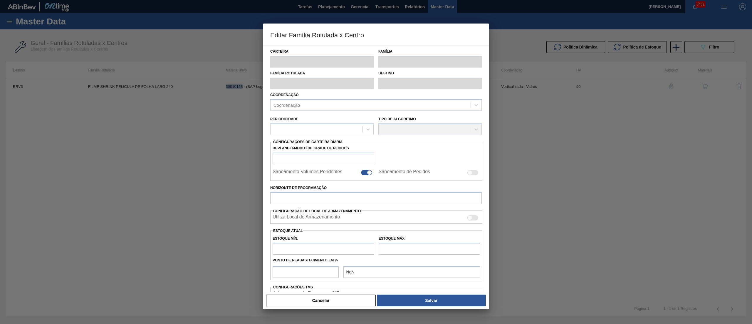
type input "0"
type input "100"
type input "0,000"
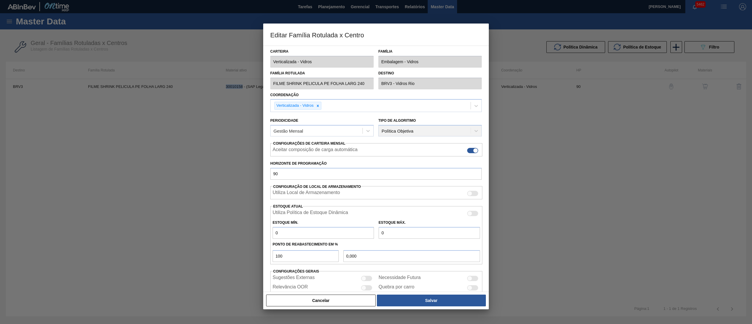
copy td "30010158"
click at [313, 300] on button "Cancelar" at bounding box center [321, 300] width 110 height 12
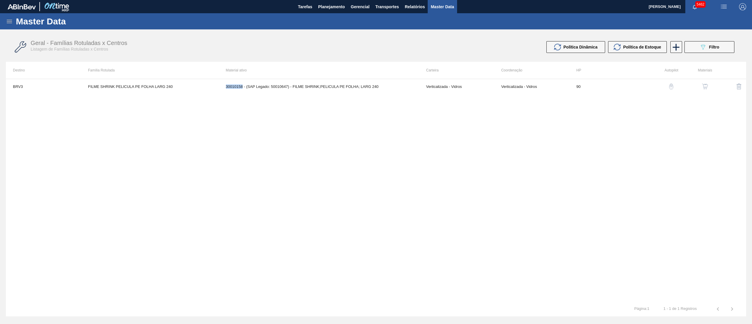
copy td "30010158"
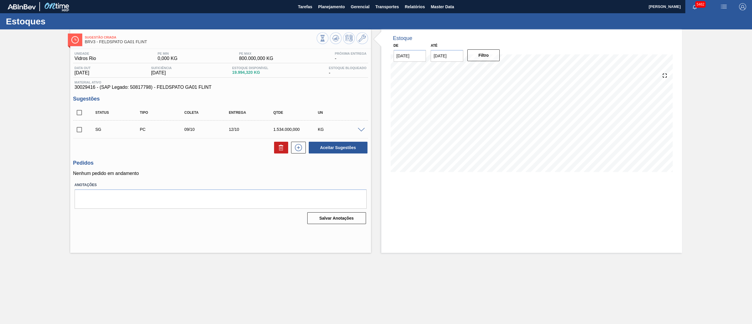
click at [100, 43] on span "BRV3 - FELDSPATO GA01 FLINT" at bounding box center [201, 42] width 232 height 4
drag, startPoint x: 156, startPoint y: 87, endPoint x: 220, endPoint y: 88, distance: 63.8
click at [219, 88] on span "30029416 - (SAP Legado: 50817798) - FELDSPATO GA01 FLINT" at bounding box center [221, 87] width 292 height 5
copy span "FELDSPATO GA01 FLINT"
click at [358, 41] on button at bounding box center [362, 38] width 12 height 12
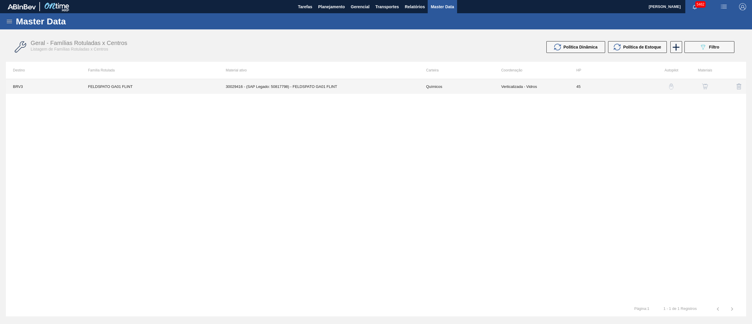
click at [347, 88] on td "30029416 - (SAP Legado: 50817798) - FELDSPATO GA01 FLINT" at bounding box center [319, 86] width 200 height 15
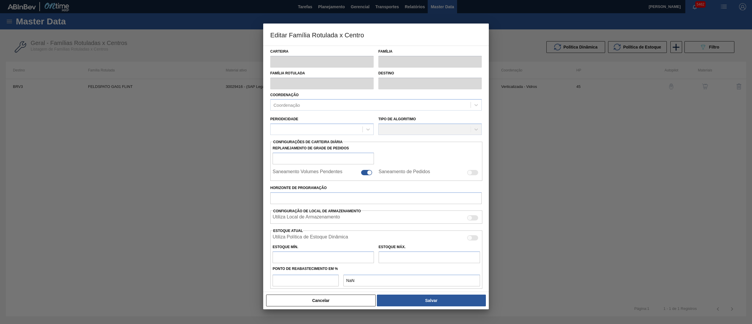
type input "Químicos"
type input "Feldspato"
type input "FELDSPATO GA01 FLINT"
type input "BRV3 - Vidros Rio"
type input "45"
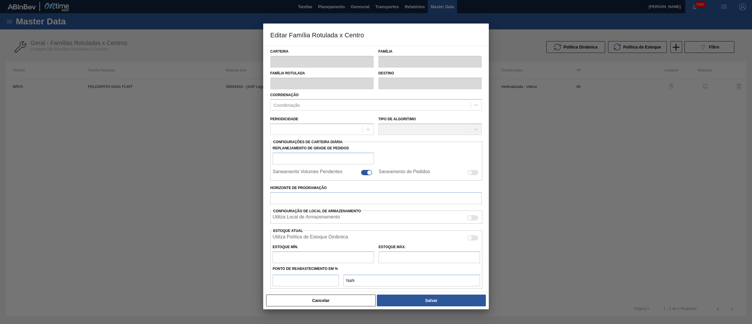
type input "0"
type input "800.000"
type input "0"
type input "0,000"
checkbox input "true"
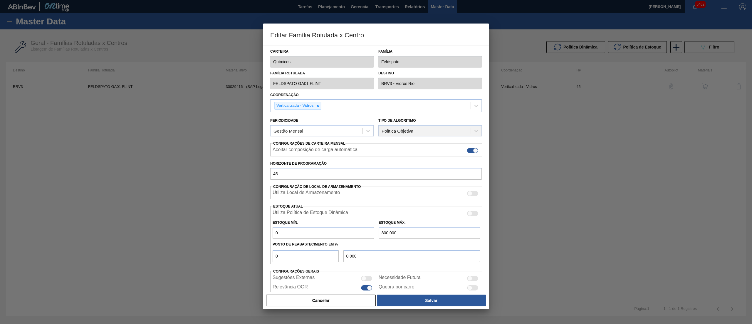
click at [213, 80] on div "Editar Família Rotulada x Centro Carteira Químicos Família Feldspato Família Ro…" at bounding box center [376, 162] width 752 height 324
click at [282, 300] on button "Cancelar" at bounding box center [321, 300] width 110 height 12
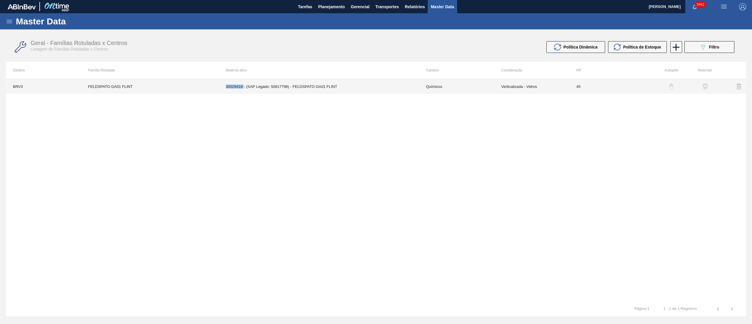
drag, startPoint x: 219, startPoint y: 89, endPoint x: 244, endPoint y: 89, distance: 24.4
click at [244, 89] on td "30029416 - (SAP Legado: 50817798) - FELDSPATO GA01 FLINT" at bounding box center [319, 86] width 200 height 15
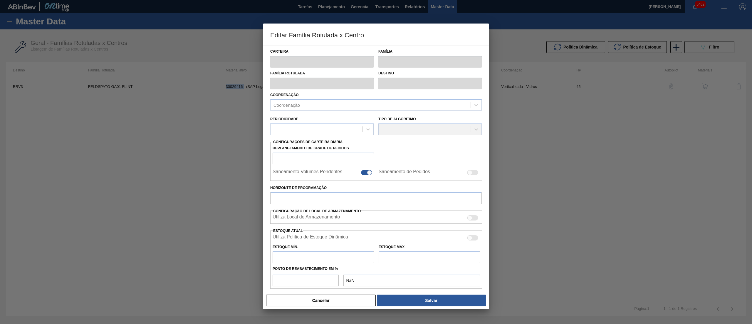
type input "Químicos"
type input "Feldspato"
type input "FELDSPATO GA01 FLINT"
type input "BRV3 - Vidros Rio"
type input "45"
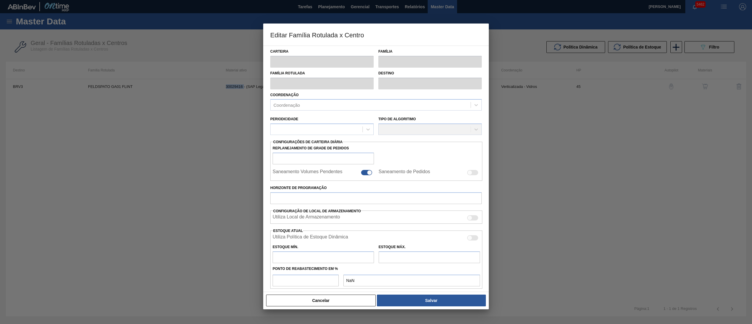
type input "0"
type input "800.000"
type input "0"
type input "0,000"
checkbox input "true"
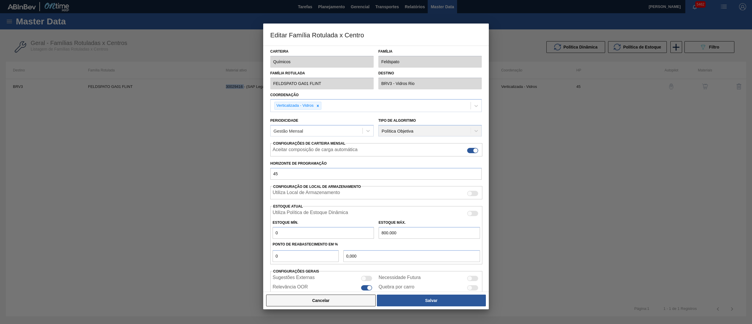
click at [302, 300] on button "Cancelar" at bounding box center [321, 300] width 110 height 12
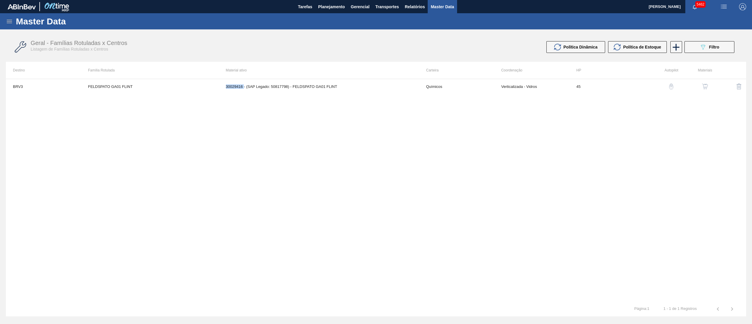
copy td "30029416"
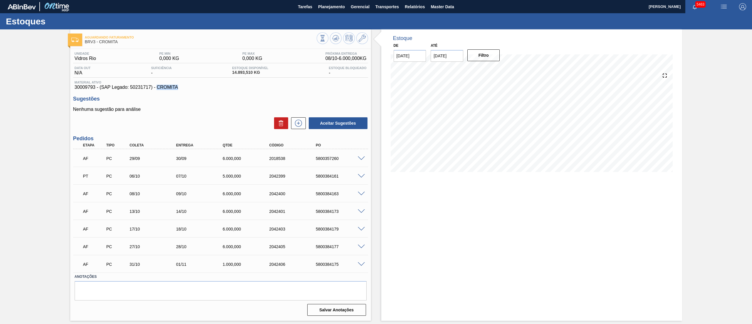
drag, startPoint x: 157, startPoint y: 87, endPoint x: 203, endPoint y: 88, distance: 46.4
click at [203, 88] on span "30009793 - (SAP Legado: 50231717) - CROMITA" at bounding box center [221, 87] width 292 height 5
copy span "CROMITA"
click at [367, 36] on button at bounding box center [362, 38] width 12 height 12
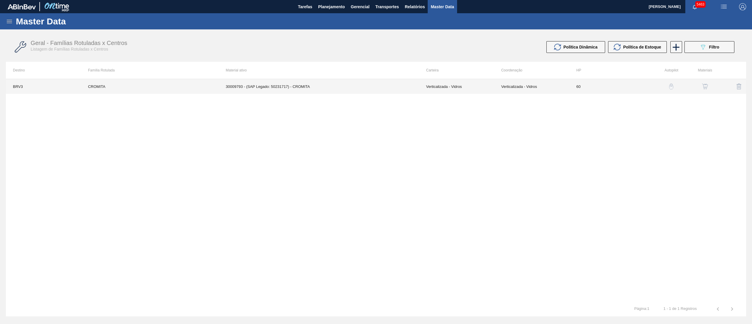
click at [354, 85] on td "30009793 - (SAP Legado: 50231717) - CROMITA" at bounding box center [319, 86] width 200 height 15
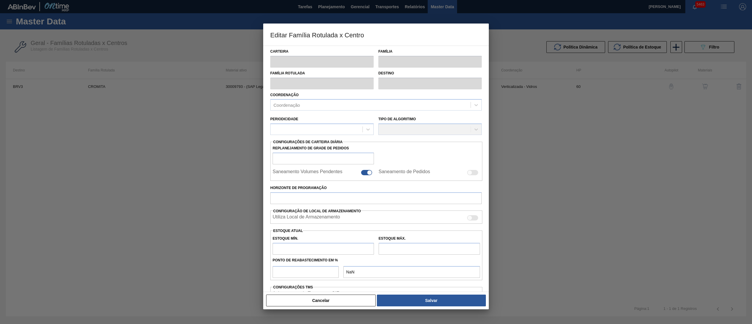
type input "Verticalizada - Vidros"
type input "Matéria-Prima-Vidros"
type input "CROMITA"
type input "BRV3 - Vidros Rio"
type input "60"
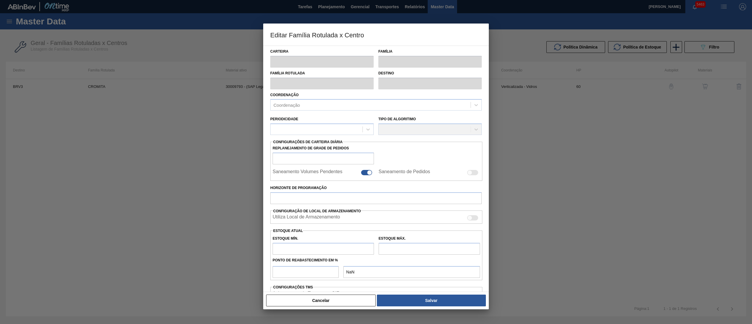
type input "0"
type input "100"
type input "0,000"
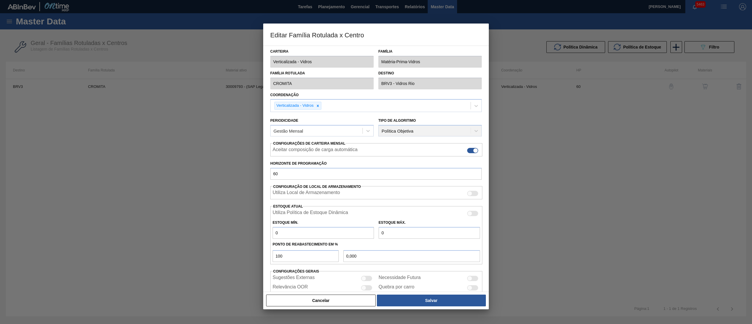
click at [209, 84] on div "Editar Família Rotulada x Centro Carteira Verticalizada - Vidros Família Matéri…" at bounding box center [376, 162] width 752 height 324
click at [298, 297] on button "Cancelar" at bounding box center [321, 300] width 110 height 12
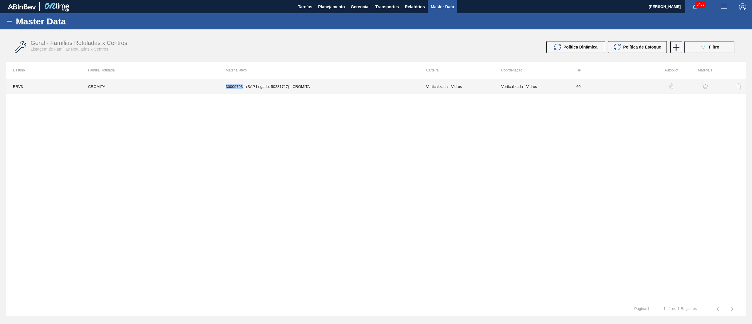
copy td "30009793"
drag, startPoint x: 223, startPoint y: 86, endPoint x: 243, endPoint y: 87, distance: 20.6
click at [243, 87] on td "30009793 - (SAP Legado: 50231717) - CROMITA" at bounding box center [319, 86] width 200 height 15
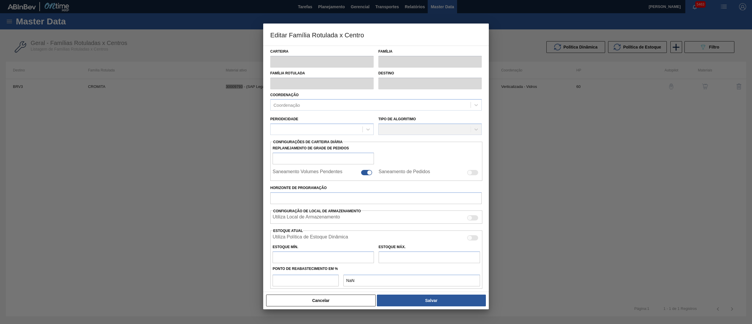
type input "Verticalizada - Vidros"
type input "Matéria-Prima-Vidros"
type input "CROMITA"
type input "BRV3 - Vidros Rio"
type input "60"
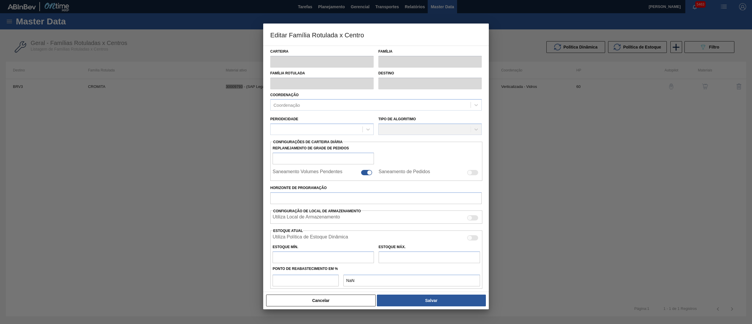
type input "0"
type input "100"
type input "0,000"
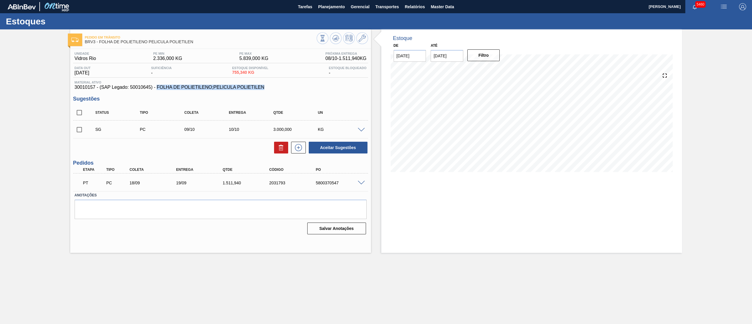
drag, startPoint x: 158, startPoint y: 89, endPoint x: 284, endPoint y: 89, distance: 126.0
click at [284, 89] on span "30010157 - (SAP Legado: 50010645) - FOLHA DE POLIETILENO;PELICULA POLIETILEN" at bounding box center [221, 87] width 292 height 5
copy span "FOLHA DE POLIETILENO;PELICULA POLIETILEN"
click at [361, 36] on icon at bounding box center [362, 38] width 7 height 7
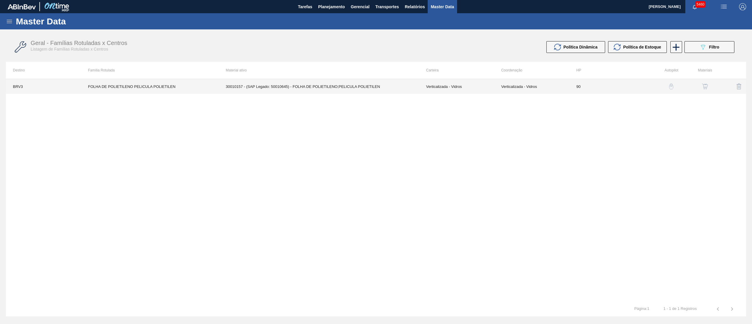
click at [299, 88] on td "30010157 - (SAP Legado: 50010645) - FOLHA DE POLIETILENO;PELICULA POLIETILEN" at bounding box center [319, 86] width 200 height 15
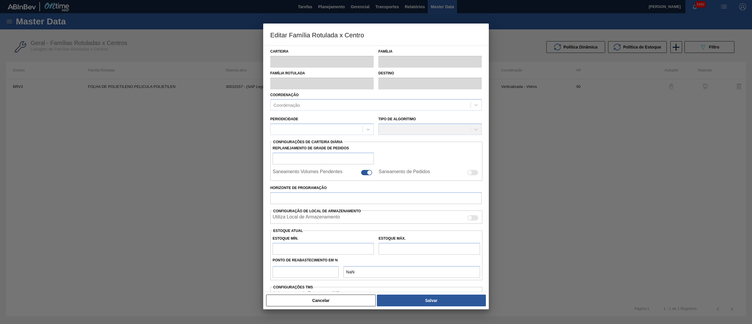
type input "Verticalizada - Vidros"
type input "Embalagem - Vidros"
type input "FOLHA DE POLIETILENO PELICULA POLIETILEN"
type input "BRV3 - Vidros Rio"
type input "90"
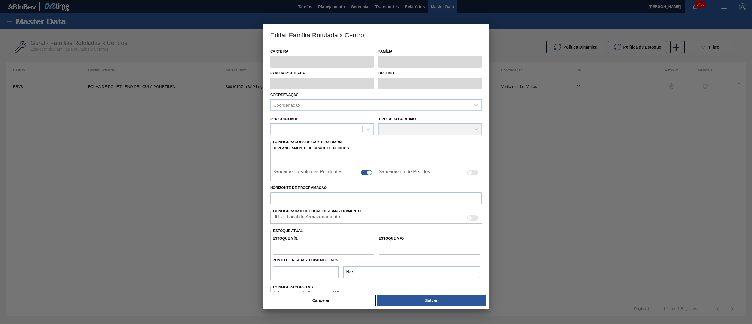
type input "2.336"
type input "5.839"
type input "40"
type input "3.737,200"
checkbox input "true"
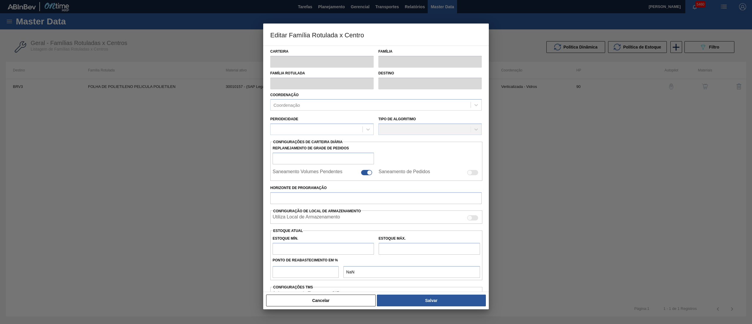
checkbox input "true"
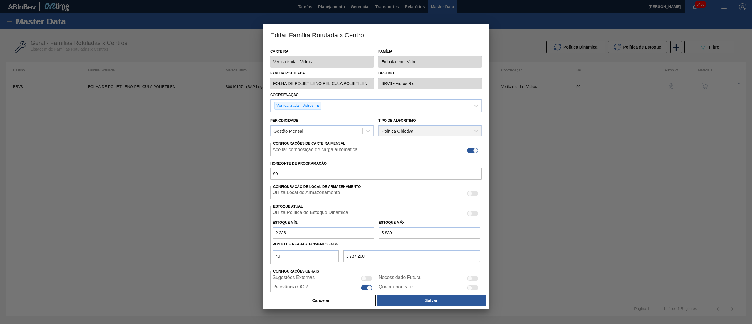
click at [401, 85] on div "Família Rotulada FOLHA DE POLIETILENO PELICULA POLIETILEN Destino BRV3 - Vidros…" at bounding box center [376, 79] width 216 height 22
click at [374, 82] on div "Família Rotulada FOLHA DE POLIETILENO PELICULA POLIETILEN" at bounding box center [322, 79] width 108 height 20
click at [331, 302] on button "Cancelar" at bounding box center [321, 300] width 110 height 12
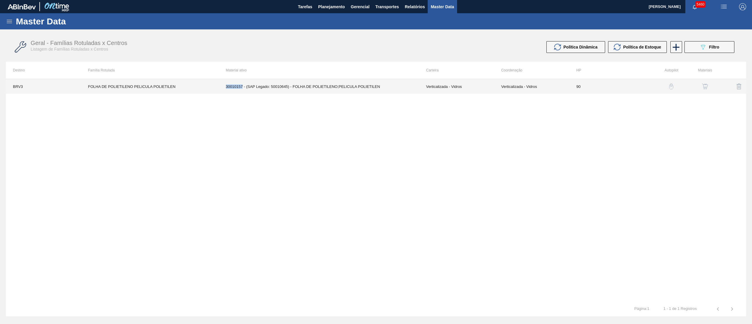
drag, startPoint x: 224, startPoint y: 88, endPoint x: 243, endPoint y: 88, distance: 19.1
click at [243, 88] on td "30010157 - (SAP Legado: 50010645) - FOLHA DE POLIETILENO;PELICULA POLIETILEN" at bounding box center [319, 86] width 200 height 15
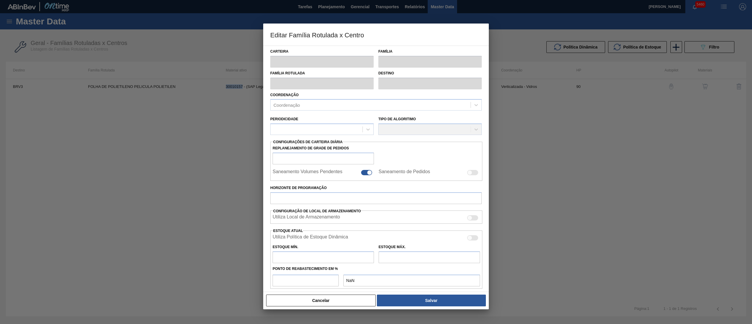
copy td "30010157"
click at [333, 302] on button "Cancelar" at bounding box center [321, 300] width 110 height 12
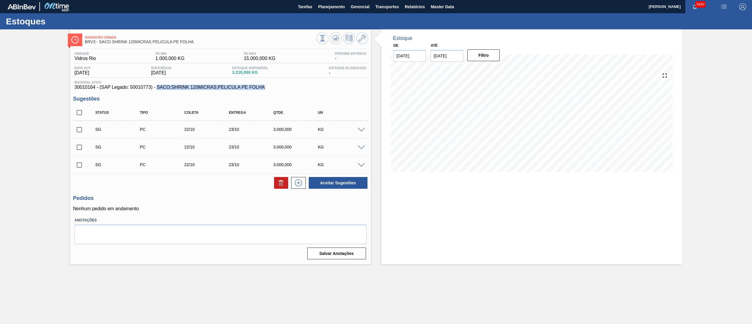
drag, startPoint x: 157, startPoint y: 90, endPoint x: 269, endPoint y: 85, distance: 112.1
click at [269, 85] on span "30010164 - (SAP Legado: 50010773) - SACO;SHRINK 120MICRAS;PELICULA PE FOLHA" at bounding box center [221, 87] width 292 height 5
copy span "SACO;SHRINK 120MICRAS;PELICULA PE FOLHA"
click at [360, 40] on icon at bounding box center [362, 38] width 7 height 7
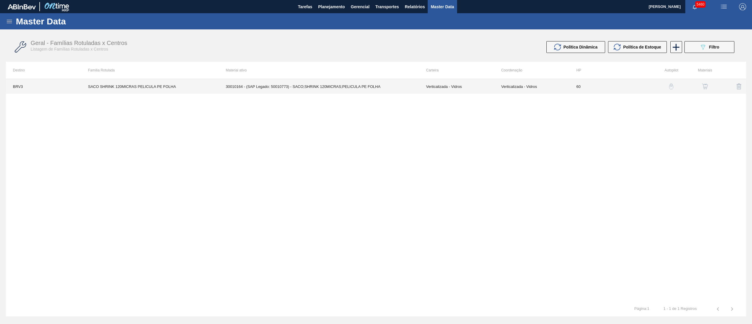
click at [330, 88] on td "30010164 - (SAP Legado: 50010773) - SACO;SHRINK 120MICRAS;PELICULA PE FOLHA" at bounding box center [319, 86] width 200 height 15
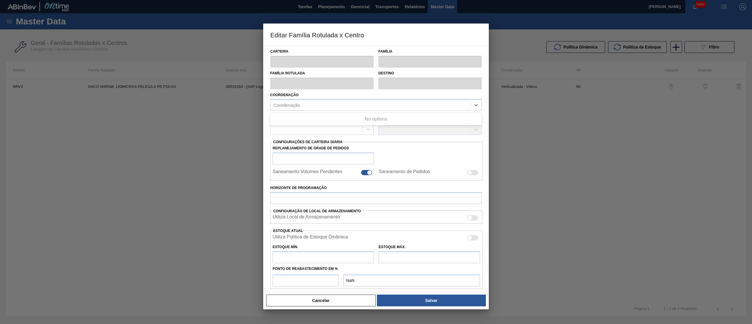
click at [330, 88] on div "Carteira Família Família Rotulada Destino Coordenação Use Up and Down to choose…" at bounding box center [376, 202] width 212 height 313
type input "Verticalizada - Vidros"
type input "Embalagem - Vidros"
type input "SACO SHRINK 120MICRAS PELICULA PE FOLHA"
type input "BRV3 - Vidros Rio"
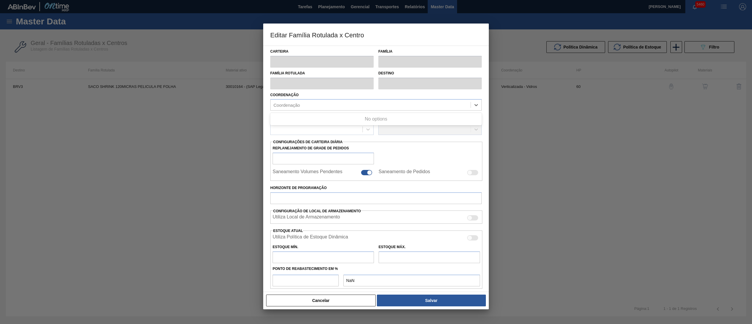
type input "60"
type input "1.000"
type input "15.000"
type input "80"
type input "12.200,000"
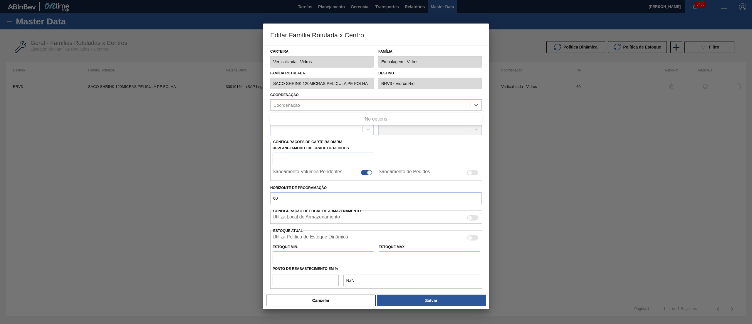
checkbox input "true"
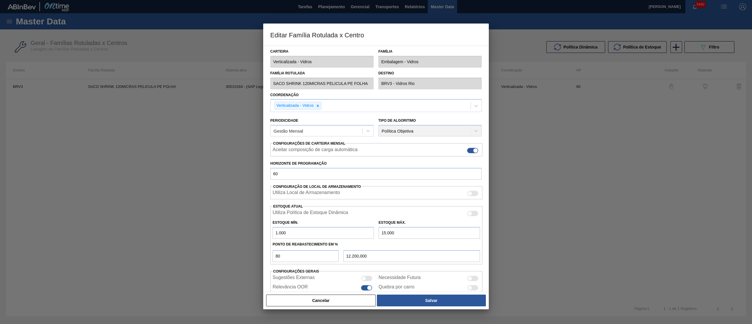
click at [227, 52] on div "Editar Família Rotulada x Centro Carteira Verticalizada - Vidros Família Embala…" at bounding box center [376, 162] width 752 height 324
click at [317, 58] on div "Carteira Verticalizada - Vidros Família Embalagem - Vidros" at bounding box center [376, 57] width 216 height 22
click at [388, 91] on div "Carteira Verticalizada - Vidros Família Embalagem - Vidros Família Rotulada SAC…" at bounding box center [376, 175] width 212 height 259
click at [293, 306] on button "Cancelar" at bounding box center [321, 300] width 110 height 12
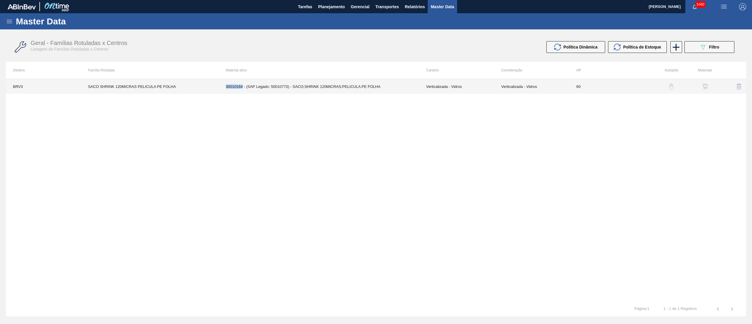
drag, startPoint x: 219, startPoint y: 88, endPoint x: 243, endPoint y: 86, distance: 24.1
click at [243, 86] on tr "BRV3 SACO SHRINK 120MICRAS PELICULA PE FOLHA 30010164 - (SAP Legado: 50010773) …" at bounding box center [376, 86] width 740 height 15
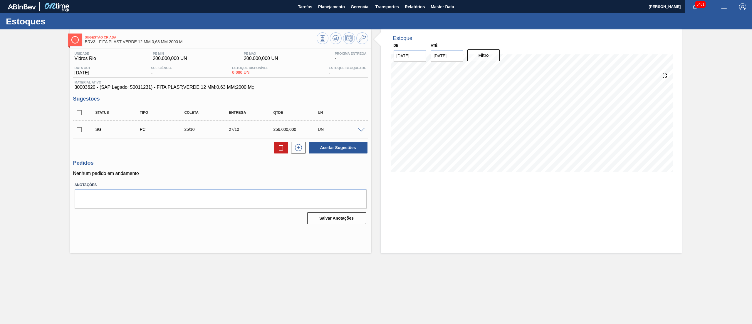
click at [79, 86] on span "30003620 - (SAP Legado: 50011231) - FITA PLAST;VERDE;12 MM;0,63 MM;2000 M;;" at bounding box center [221, 87] width 292 height 5
copy span "30003620"
drag, startPoint x: 157, startPoint y: 89, endPoint x: 260, endPoint y: 88, distance: 103.1
click at [260, 88] on span "30003620 - (SAP Legado: 50011231) - FITA PLAST;VERDE;12 MM;0,63 MM;2000 M;;" at bounding box center [221, 87] width 292 height 5
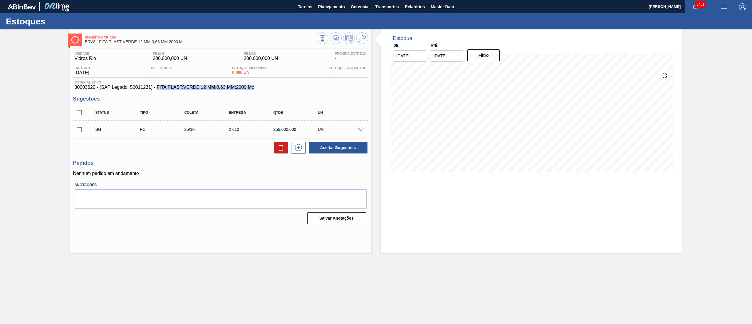
copy span "FITA PLAST;VERDE;12 MM;0,63 MM;2000 M;;"
click at [360, 38] on icon at bounding box center [362, 38] width 7 height 7
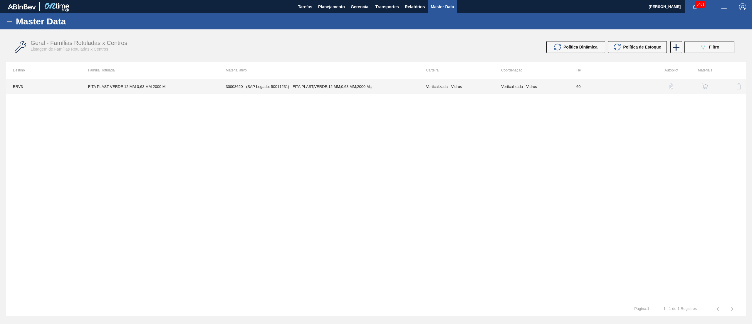
click at [237, 91] on td "30003620 - (SAP Legado: 50011231) - FITA PLAST;VERDE;12 MM;0,63 MM;2000 M;;" at bounding box center [319, 86] width 200 height 15
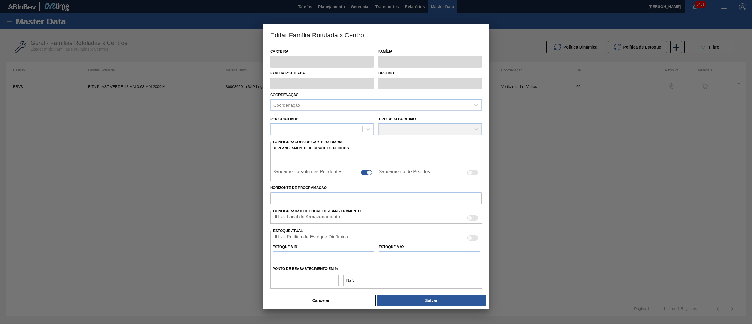
type input "Verticalizada - Vidros"
type input "Embalagem - Vidros"
type input "FITA PLAST VERDE 12 MM 0,63 MM 2000 M"
type input "BRV3 - Vidros Rio"
type input "60"
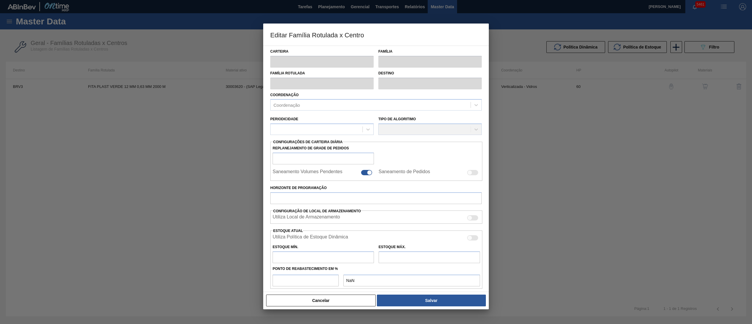
type input "200.000"
type input "100"
type input "200.000,000"
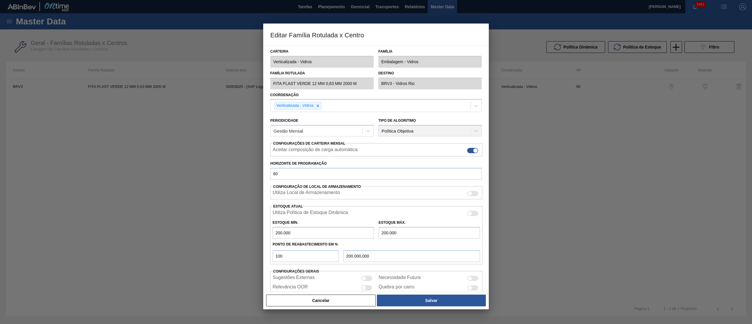
click at [217, 78] on div "Editar Família Rotulada x Centro Carteira Verticalizada - Vidros Família Embala…" at bounding box center [376, 162] width 752 height 324
click at [334, 301] on button "Cancelar" at bounding box center [321, 300] width 110 height 12
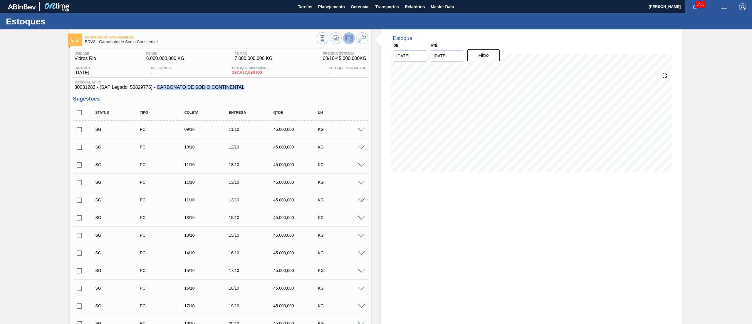
drag, startPoint x: 157, startPoint y: 89, endPoint x: 251, endPoint y: 89, distance: 93.1
click at [251, 89] on span "30031283 - (SAP Legado: 50829775) - CARBONATO DE SODIO CONTINENTAL" at bounding box center [221, 87] width 292 height 5
click at [355, 36] on div at bounding box center [342, 38] width 51 height 13
click at [361, 42] on button at bounding box center [362, 38] width 12 height 12
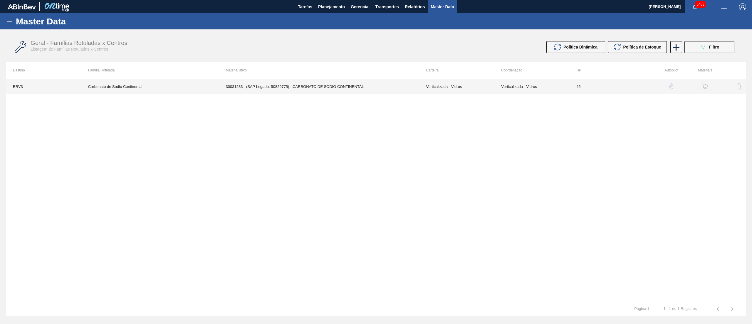
click at [186, 90] on td "Carbonato de Sodio Continental" at bounding box center [150, 86] width 138 height 15
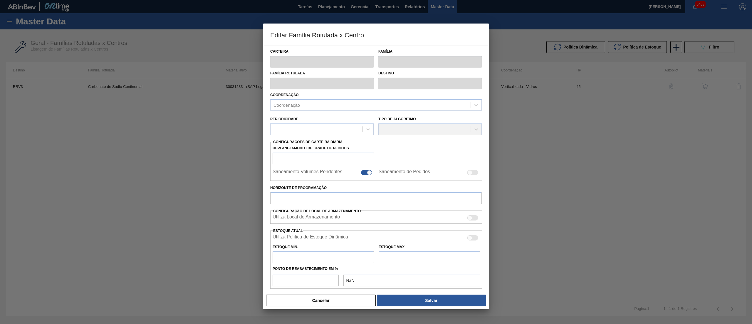
type input "Verticalizada - Vidros"
type input "Carbonato de Sódio"
type input "Carbonato de Sodio Continental"
type input "BRV3 - Vidros Rio"
type input "45"
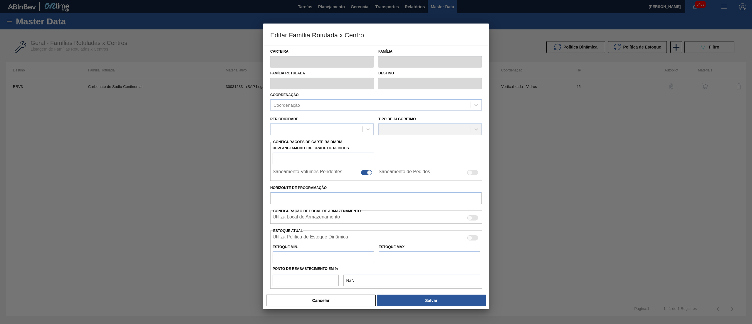
type input "6.000.000"
type input "7.000.000"
type input "80"
type input "6.800.000,000"
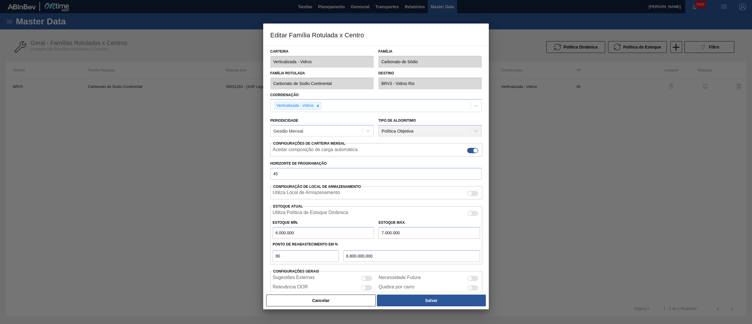
click at [209, 84] on div "Editar Família Rotulada x Centro Carteira Verticalizada - Vidros Família Carbon…" at bounding box center [376, 162] width 752 height 324
drag, startPoint x: 177, startPoint y: 221, endPoint x: 222, endPoint y: 234, distance: 46.5
click at [179, 222] on div at bounding box center [376, 162] width 752 height 324
click at [314, 309] on div "Cancelar Salvar" at bounding box center [376, 300] width 226 height 18
drag, startPoint x: 306, startPoint y: 304, endPoint x: 301, endPoint y: 300, distance: 6.4
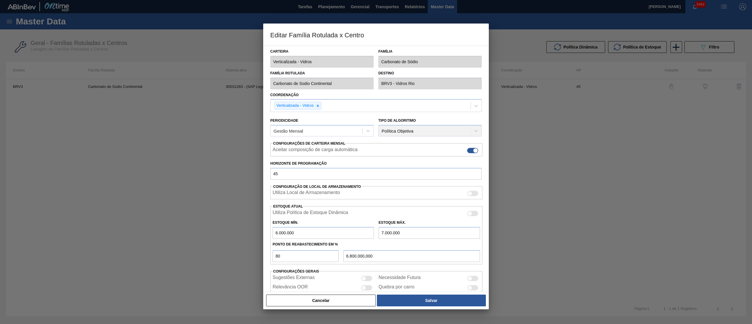
click at [305, 303] on button "Cancelar" at bounding box center [321, 300] width 110 height 12
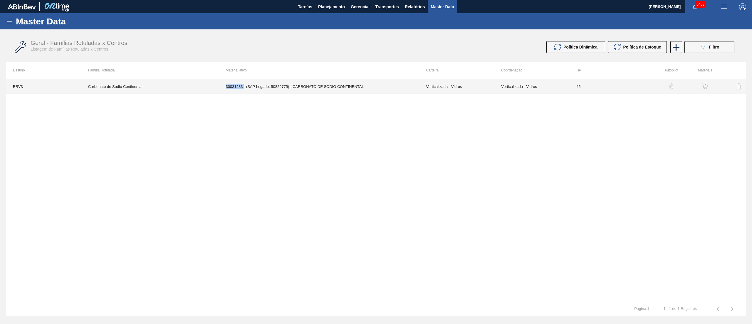
copy td "30031283"
drag, startPoint x: 220, startPoint y: 85, endPoint x: 243, endPoint y: 89, distance: 23.2
click at [243, 89] on td "30031283 - (SAP Legado: 50829775) - CARBONATO DE SODIO CONTINENTAL" at bounding box center [319, 86] width 200 height 15
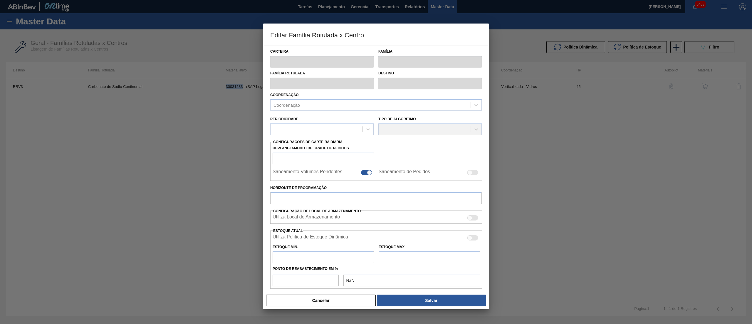
type input "Verticalizada - Vidros"
type input "Carbonato de Sódio"
type input "Carbonato de Sodio Continental"
type input "BRV3 - Vidros Rio"
type input "45"
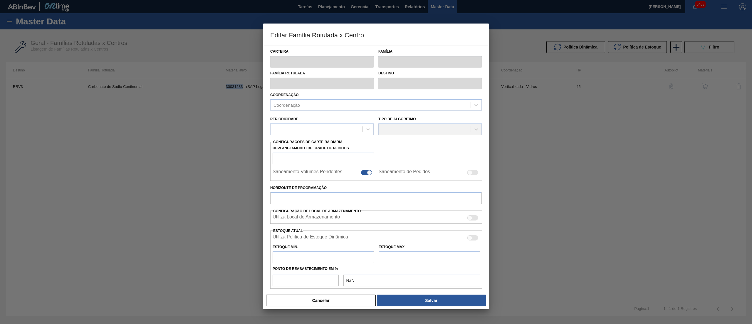
type input "6.000.000"
type input "7.000.000"
type input "80"
type input "6.800.000,000"
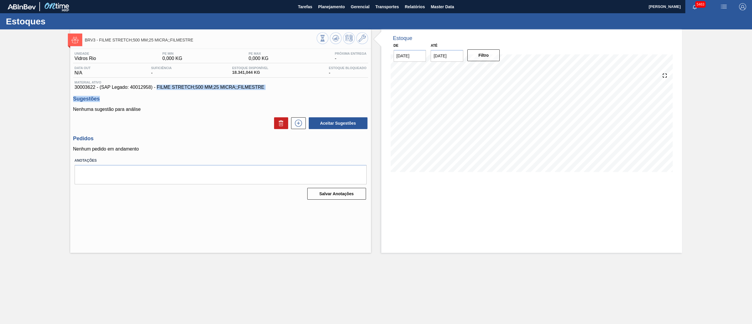
drag, startPoint x: 157, startPoint y: 88, endPoint x: 283, endPoint y: 92, distance: 126.7
click at [283, 92] on div "Unidade Vidros Rio PE MIN 0,000 KG PE MAX 0,000 KG Próxima Entrega - Data out N…" at bounding box center [220, 125] width 301 height 153
drag, startPoint x: 158, startPoint y: 89, endPoint x: 279, endPoint y: 86, distance: 121.1
click at [279, 86] on span "30003622 - (SAP Legado: 40012958) - FILME STRETCH;500 MM;25 MICRA;;FILMESTRE" at bounding box center [221, 87] width 292 height 5
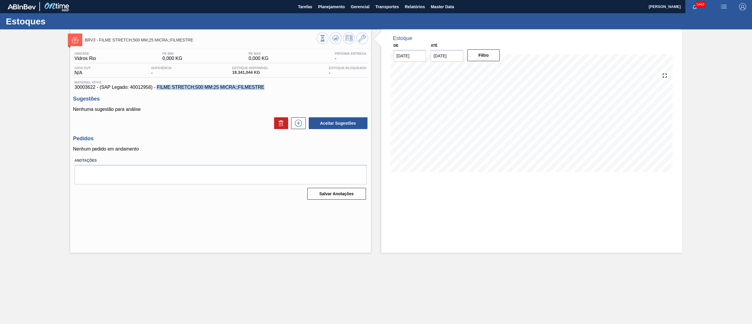
copy span "FILME STRETCH;500 MM;25 MICRA;;FILMESTRE"
click at [363, 40] on icon at bounding box center [362, 38] width 7 height 7
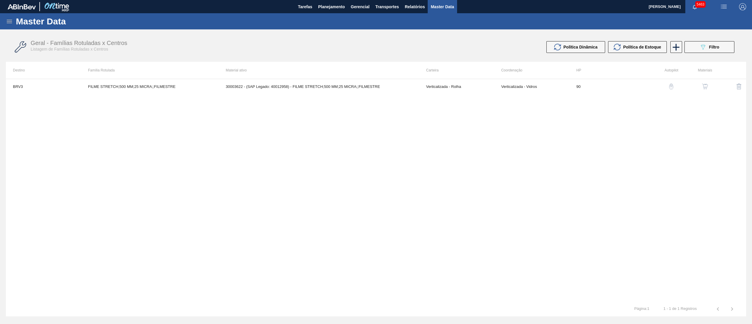
drag, startPoint x: 283, startPoint y: 73, endPoint x: 280, endPoint y: 84, distance: 11.8
click at [281, 79] on div "Destino Família Rotulada Material ativo Carteira Coordenação HP Autopilot Mater…" at bounding box center [376, 189] width 740 height 255
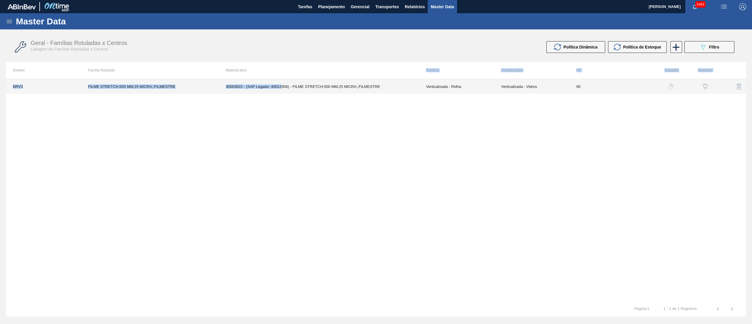
click at [280, 84] on td "30003622 - (SAP Legado: 40012958) - FILME STRETCH;500 MM;25 MICRA;;FILMESTRE" at bounding box center [319, 86] width 200 height 15
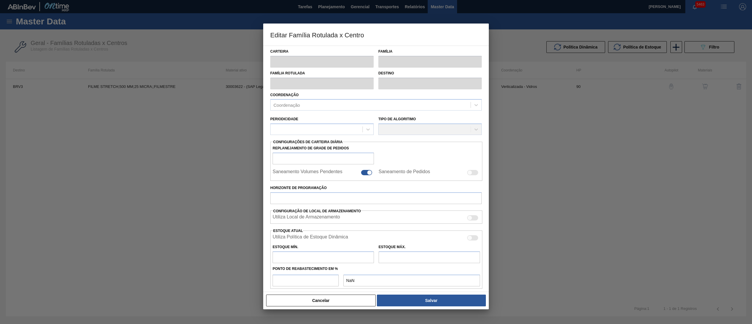
type input "Verticalizada - Rolha"
type input "Embalagem-Rolha"
type input "FILME STRETCH;500 MM;25 MICRA;;FILMESTRE"
type input "BRV3 - Vidros Rio"
type input "90"
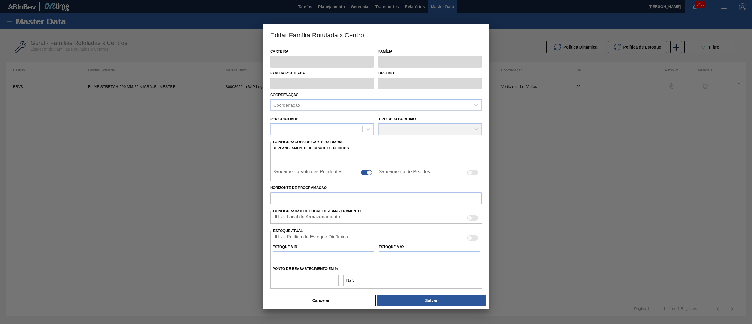
type input "0"
type input "100"
type input "0,000"
checkbox input "true"
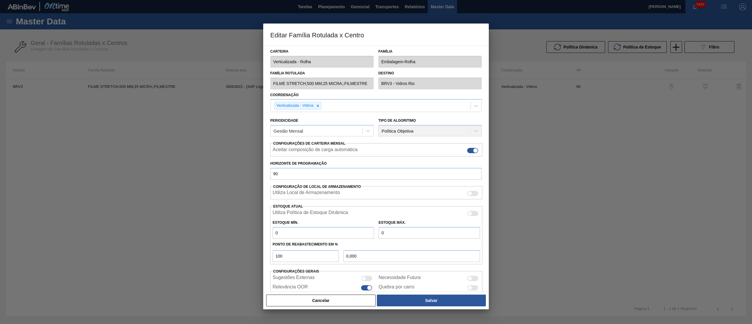
click at [394, 86] on div "Família Rotulada FILME STRETCH;500 MM;25 MICRA;;FILMESTRE Destino BRV3 - Vidros…" at bounding box center [376, 79] width 216 height 22
click at [302, 294] on button "Cancelar" at bounding box center [321, 300] width 110 height 12
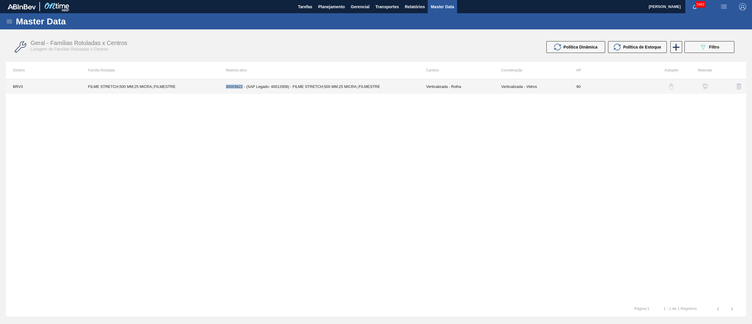
drag, startPoint x: 221, startPoint y: 88, endPoint x: 242, endPoint y: 83, distance: 21.5
click at [242, 83] on td "30003622 - (SAP Legado: 40012958) - FILME STRETCH;500 MM;25 MICRA;;FILMESTRE" at bounding box center [319, 86] width 200 height 15
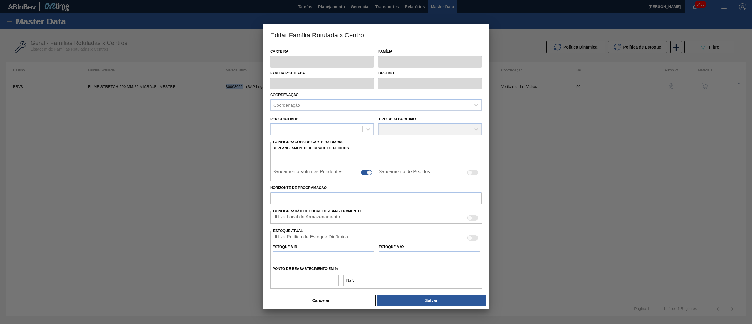
type input "Verticalizada - Rolha"
type input "Embalagem-Rolha"
type input "FILME STRETCH;500 MM;25 MICRA;;FILMESTRE"
type input "BRV3 - Vidros Rio"
type input "90"
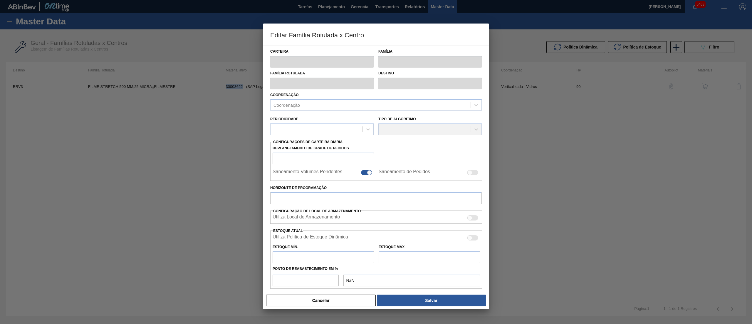
type input "0"
type input "100"
type input "0,000"
checkbox input "true"
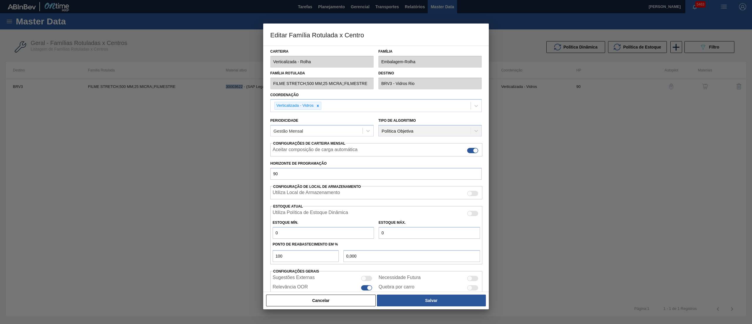
copy td "30003622"
click at [299, 299] on button "Cancelar" at bounding box center [321, 300] width 110 height 12
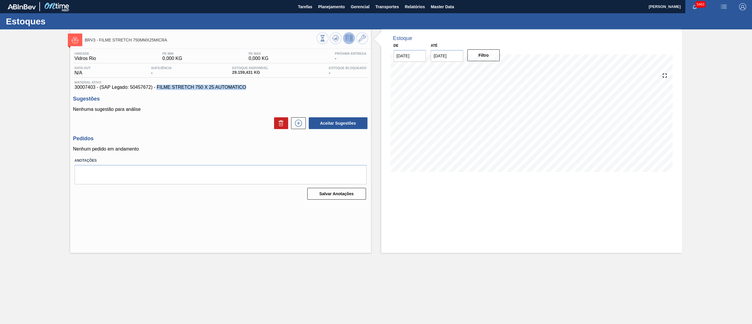
drag, startPoint x: 0, startPoint y: 0, endPoint x: 270, endPoint y: 89, distance: 284.5
click at [270, 89] on span "30007403 - (SAP Legado: 50457672) - FILME STRETCH 750 X 25 AUTOMATICO" at bounding box center [221, 87] width 292 height 5
copy span "FILME STRETCH 750 X 25 AUTOMATICO"
drag, startPoint x: 78, startPoint y: 85, endPoint x: 77, endPoint y: 89, distance: 3.8
click at [78, 88] on span "30007403 - (SAP Legado: 50457672) - FILME STRETCH 750 X 25 AUTOMATICO" at bounding box center [221, 87] width 292 height 5
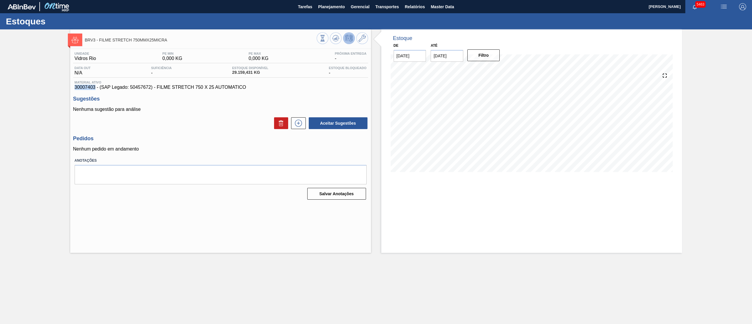
drag, startPoint x: 76, startPoint y: 89, endPoint x: 95, endPoint y: 89, distance: 19.7
click at [95, 89] on span "30007403 - (SAP Legado: 50457672) - FILME STRETCH 750 X 25 AUTOMATICO" at bounding box center [221, 87] width 292 height 5
copy span "30007403"
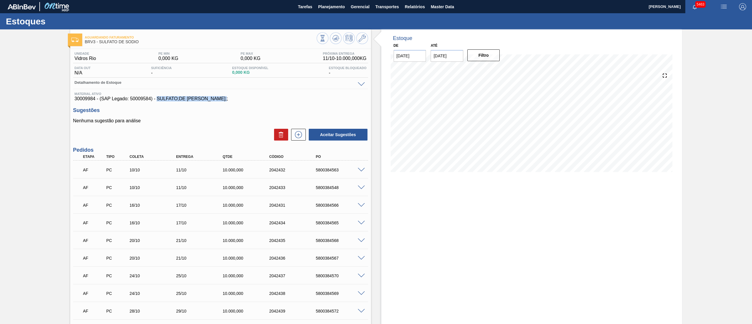
copy span "SULFATO;DE [PERSON_NAME];;"
drag, startPoint x: 158, startPoint y: 101, endPoint x: 232, endPoint y: 99, distance: 74.4
click at [232, 99] on span "30009984 - (SAP Legado: 50009584) - SULFATO;DE [PERSON_NAME];;" at bounding box center [221, 98] width 292 height 5
click at [364, 37] on icon at bounding box center [362, 38] width 7 height 7
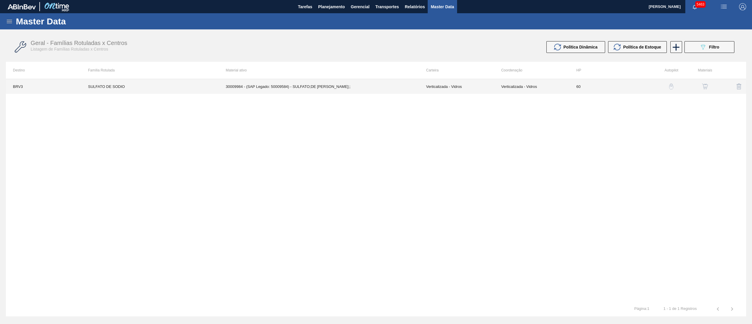
click at [208, 83] on td "SULFATO DE SODIO" at bounding box center [150, 86] width 138 height 15
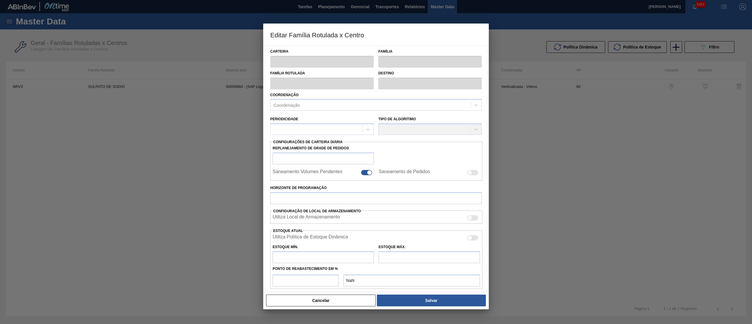
type input "Verticalizada - Vidros"
type input "Matéria-Prima-Vidros"
type input "SULFATO DE SODIO"
type input "BRV3 - Vidros Rio"
type input "60"
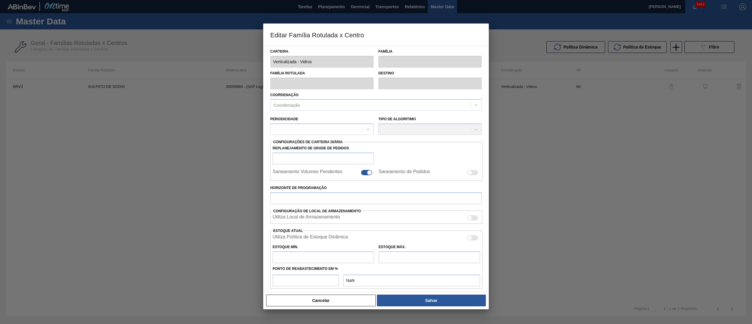
type input "0"
type input "100"
type input "0,000"
checkbox input "true"
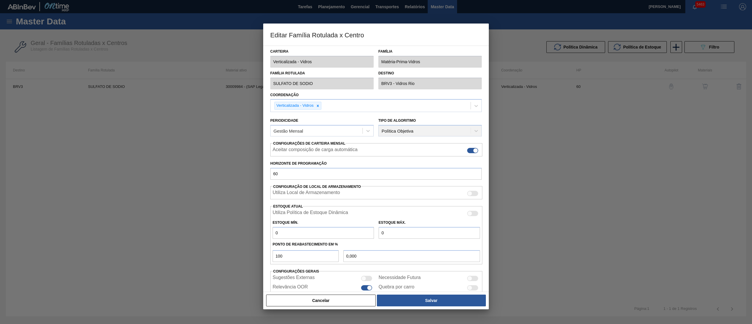
click at [212, 83] on div "Editar Família Rotulada x Centro Carteira Verticalizada - Vidros Família Matéri…" at bounding box center [376, 162] width 752 height 324
click at [352, 64] on div "Carteira Verticalizada - Vidros Família Matéria-Prima-Vidros" at bounding box center [376, 57] width 216 height 22
click at [300, 299] on button "Cancelar" at bounding box center [321, 300] width 110 height 12
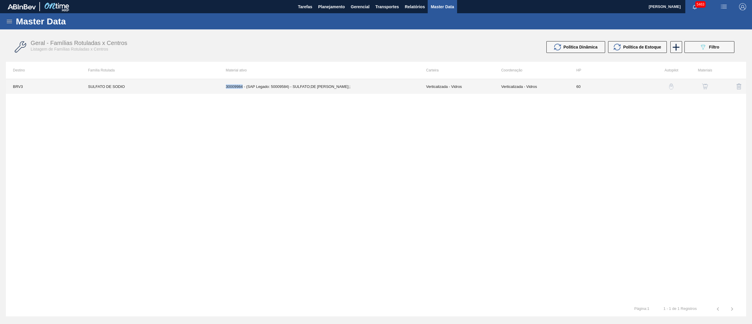
drag, startPoint x: 215, startPoint y: 87, endPoint x: 242, endPoint y: 89, distance: 26.8
click at [242, 89] on tr "BRV3 SULFATO DE SODIO 30009984 - (SAP Legado: 50009584) - SULFATO;DE SODIO ANID…" at bounding box center [376, 86] width 740 height 15
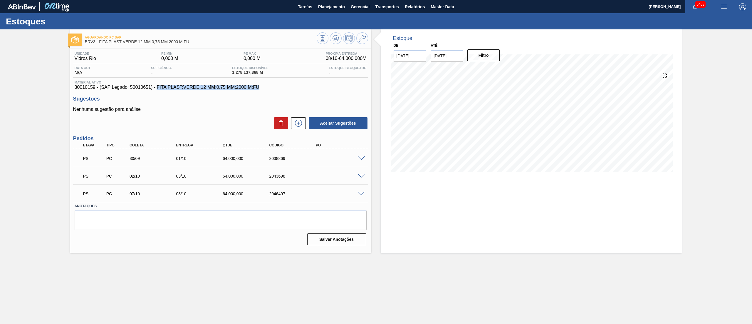
drag, startPoint x: 158, startPoint y: 89, endPoint x: 309, endPoint y: 89, distance: 151.6
click at [309, 89] on span "30010159 - (SAP Legado: 50010651) - FITA PLAST;VERDE;12 MM;0,75 MM;2000 M;FU" at bounding box center [221, 87] width 292 height 5
copy span "FITA PLAST;VERDE;12 MM;0,75 MM;2000 M;FU"
click at [366, 37] on button at bounding box center [362, 38] width 12 height 12
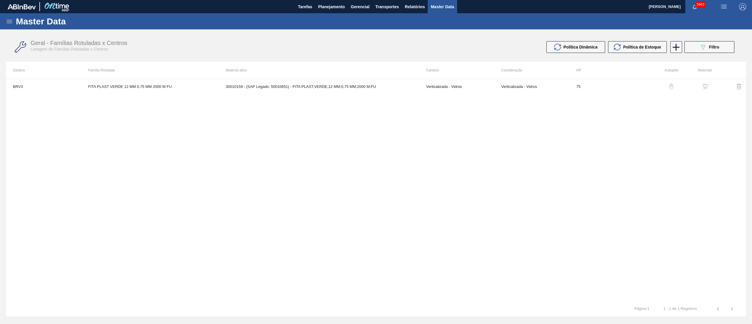
click at [136, 98] on div "BRV3 FITA PLAST VERDE 12 MM 0,75 MM 2000 M FU 30010159 - (SAP Legado: 50010651)…" at bounding box center [376, 190] width 740 height 223
click at [133, 89] on td "FITA PLAST VERDE 12 MM 0,75 MM 2000 M FU" at bounding box center [150, 86] width 138 height 15
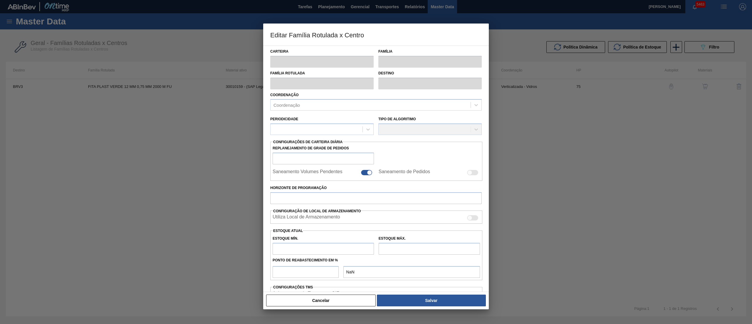
type input "Verticalizada - Vidros"
type input "Embalagem - Vidros"
type input "FITA PLAST VERDE 12 MM 0,75 MM 2000 M FU"
type input "BRV3 - Vidros Rio"
type input "75"
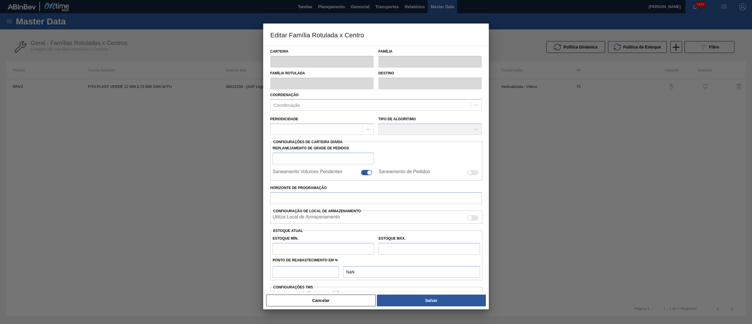
type input "0"
type input "100"
type input "0,000"
checkbox input "true"
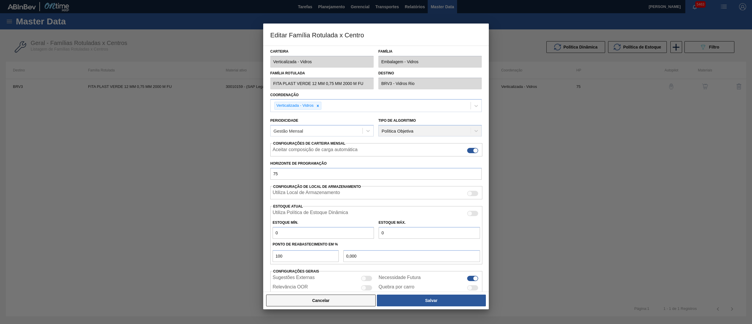
click at [304, 299] on button "Cancelar" at bounding box center [321, 300] width 110 height 12
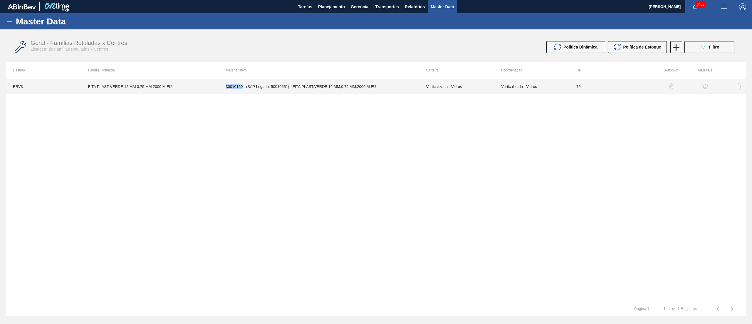
drag, startPoint x: 226, startPoint y: 88, endPoint x: 242, endPoint y: 88, distance: 16.2
click at [242, 88] on td "30010159 - (SAP Legado: 50010651) - FITA PLAST;VERDE;12 MM;0,75 MM;2000 M;FU" at bounding box center [319, 86] width 200 height 15
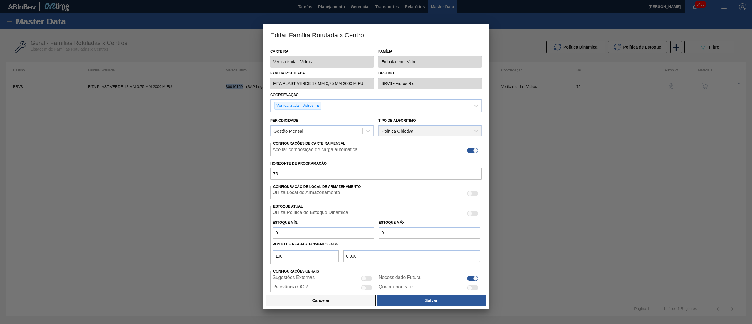
click at [302, 304] on button "Cancelar" at bounding box center [321, 300] width 110 height 12
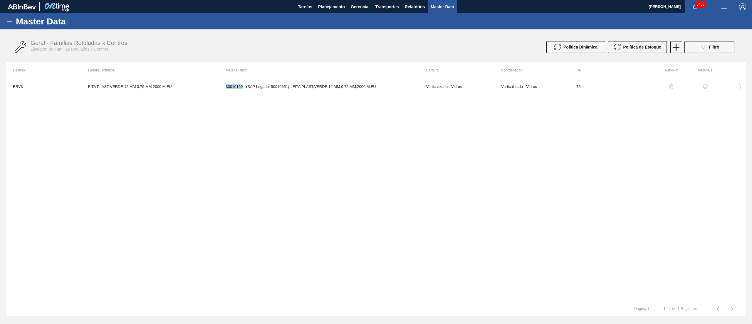
copy td "30010159"
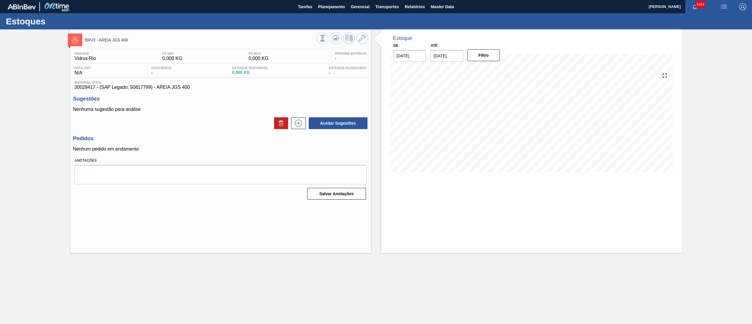
click at [81, 90] on span "30029417 - (SAP Legado: 50817799) - AREIA JGS 400" at bounding box center [221, 87] width 292 height 5
copy span "30029417"
drag, startPoint x: 157, startPoint y: 85, endPoint x: 202, endPoint y: 88, distance: 44.7
click at [202, 88] on span "30029417 - (SAP Legado: 50817799) - AREIA JGS 400" at bounding box center [221, 87] width 292 height 5
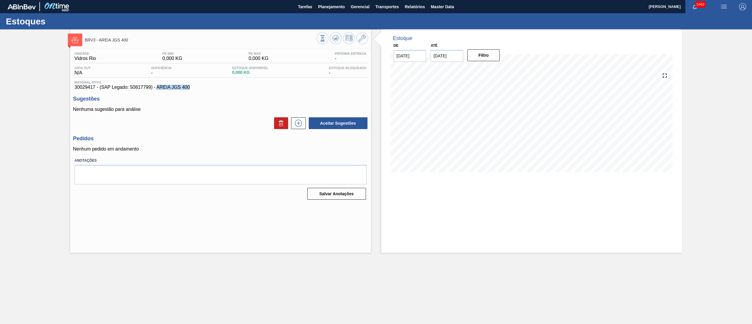
copy span "AREIA JGS 400"
click at [170, 41] on span "BRV3 - FILME STRETCH 750MMX25MICRA" at bounding box center [201, 40] width 232 height 4
drag, startPoint x: 157, startPoint y: 87, endPoint x: 248, endPoint y: 86, distance: 91.7
click at [248, 86] on span "30007403 - (SAP Legado: 50457672) - FILME STRETCH 750 X 25 AUTOMATICO" at bounding box center [221, 87] width 292 height 5
copy span "FILME STRETCH 750 X 25 AUTOMATICO"
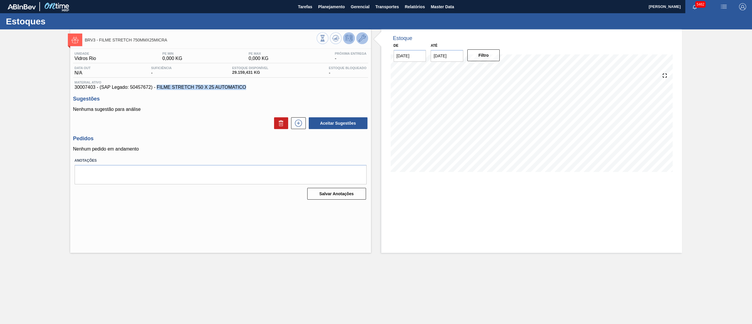
click at [359, 38] on icon at bounding box center [362, 38] width 7 height 7
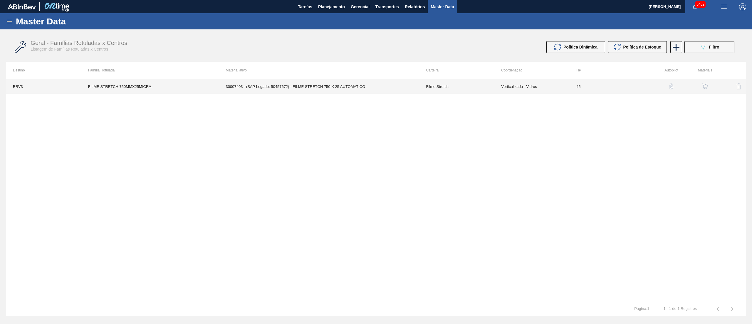
click at [271, 87] on td "30007403 - (SAP Legado: 50457672) - FILME STRETCH 750 X 25 AUTOMATICO" at bounding box center [319, 86] width 200 height 15
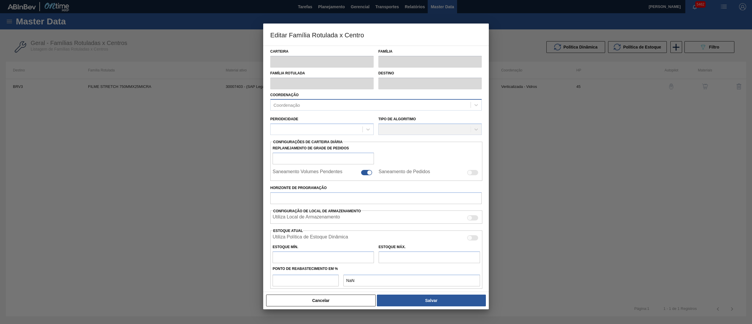
type input "Filme Stretch"
type input "FILME STRETCH 750MMX25MICRA"
type input "BRV3 - Vidros Rio"
type input "45"
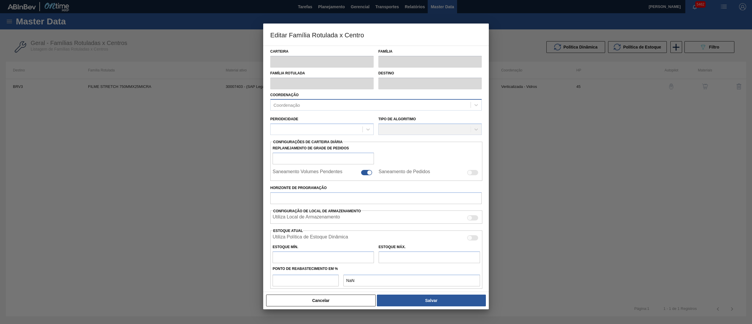
type input "0"
type input "100"
type input "0,000"
checkbox input "true"
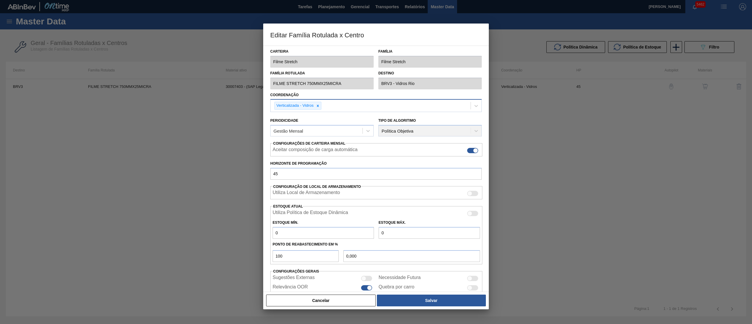
click at [233, 82] on div "Editar Família Rotulada x Centro Carteira Filme Stretch Família Filme Stretch F…" at bounding box center [376, 162] width 752 height 324
click at [299, 296] on button "Cancelar" at bounding box center [321, 300] width 110 height 12
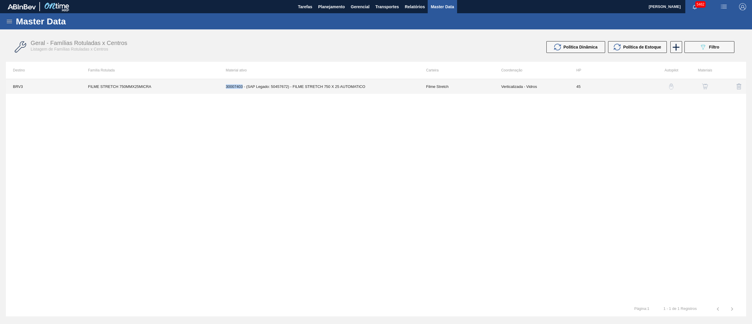
drag, startPoint x: 225, startPoint y: 85, endPoint x: 243, endPoint y: 85, distance: 18.5
click at [243, 85] on tr "BRV3 FILME STRETCH 750MMX25MICRA 30007403 - (SAP Legado: 50457672) - FILME STRE…" at bounding box center [376, 86] width 740 height 15
copy tr "30007403"
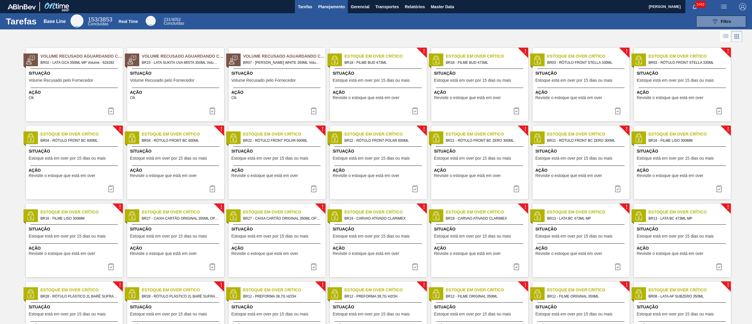
click at [324, 9] on span "Planejamento" at bounding box center [331, 6] width 27 height 7
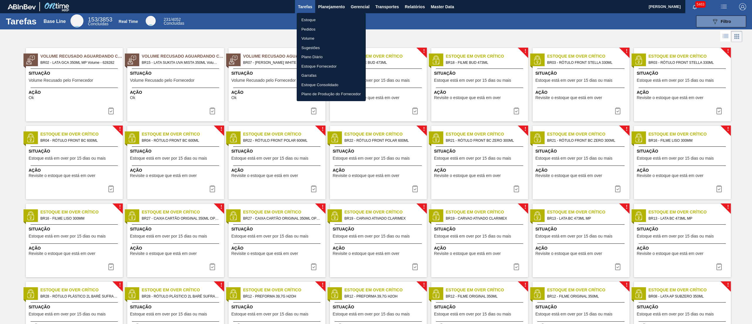
click at [301, 18] on li "Estoque" at bounding box center [331, 19] width 69 height 9
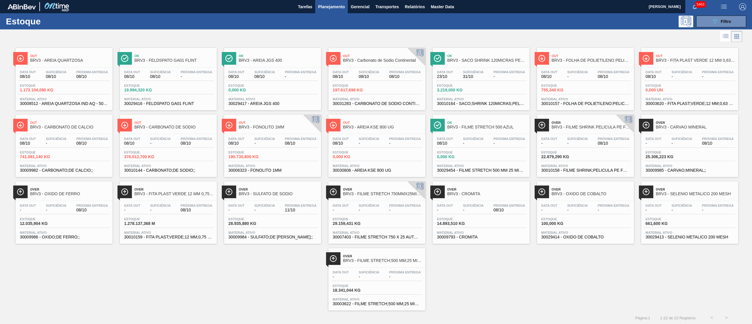
click at [240, 152] on span "Estoque" at bounding box center [249, 152] width 41 height 4
click at [51, 92] on span "1.173.104,090 KG" at bounding box center [40, 90] width 41 height 4
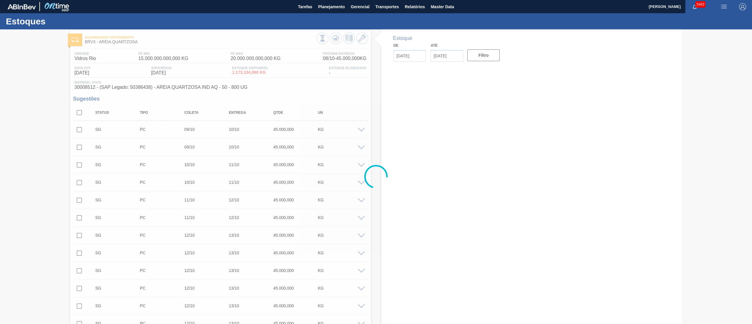
type input "[DATE]"
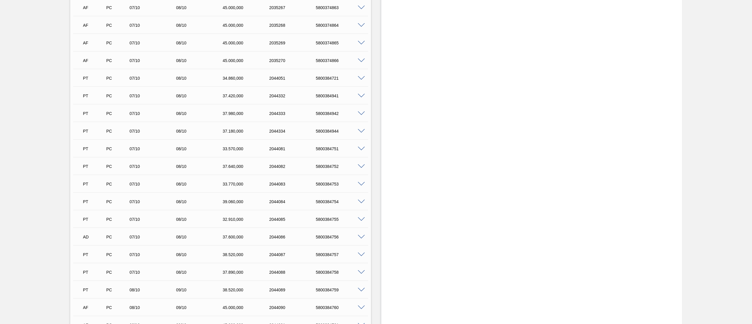
scroll to position [6701, 0]
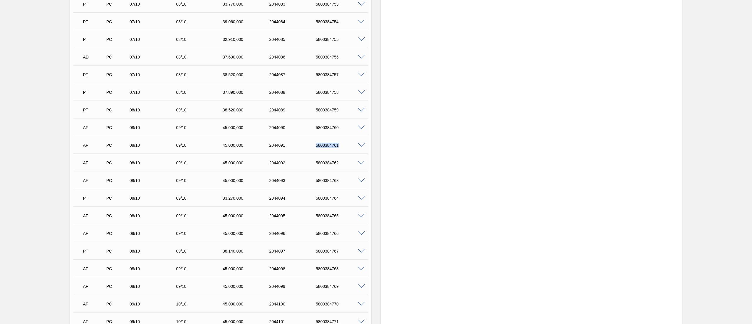
drag, startPoint x: 333, startPoint y: 144, endPoint x: 338, endPoint y: 143, distance: 5.9
click at [338, 143] on div "AF PC 08/10 09/10 45.000,000 2044091 5800384761" at bounding box center [218, 145] width 279 height 12
drag, startPoint x: 314, startPoint y: 163, endPoint x: 341, endPoint y: 161, distance: 27.1
click at [341, 161] on div "5800384762" at bounding box center [340, 162] width 53 height 5
copy div "5800384762"
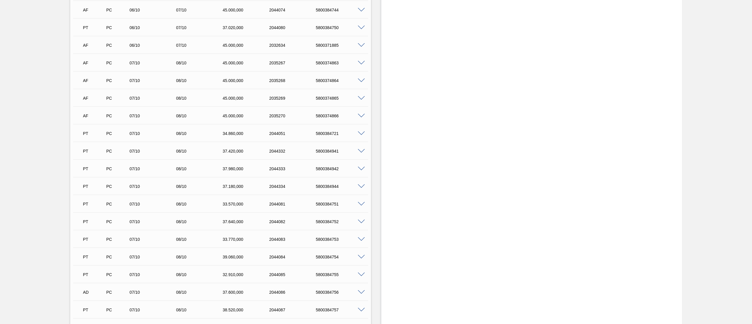
scroll to position [6407, 0]
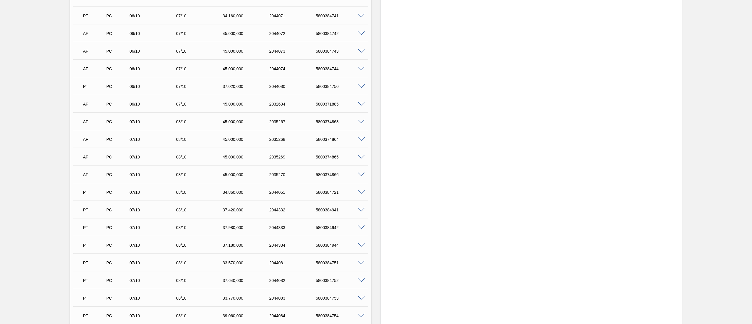
click at [323, 69] on div "5800384744" at bounding box center [340, 68] width 53 height 5
copy div "5800384744"
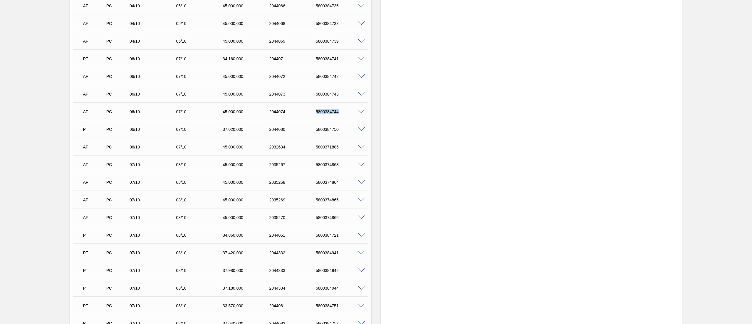
scroll to position [6349, 0]
copy div "5800384744"
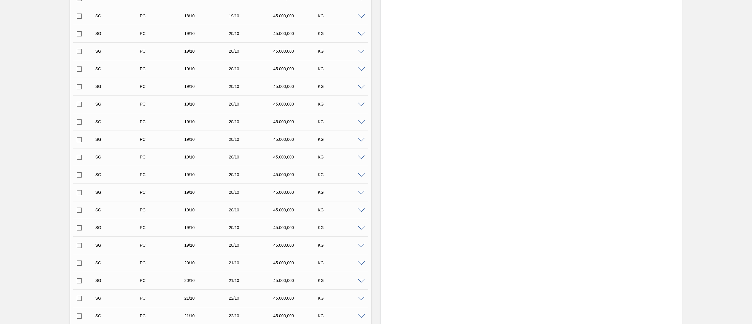
scroll to position [0, 0]
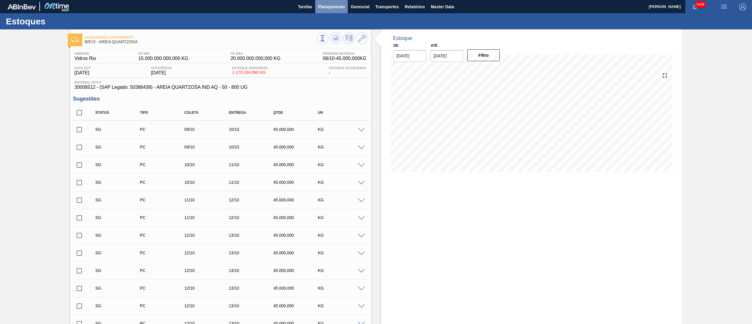
click at [323, 5] on span "Planejamento" at bounding box center [331, 6] width 27 height 7
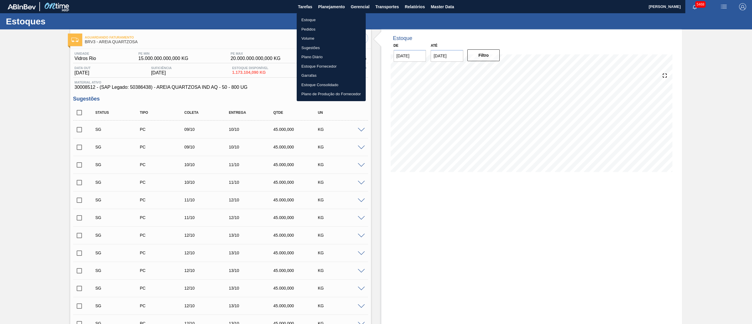
click at [302, 16] on li "Estoque" at bounding box center [331, 19] width 69 height 9
